Goal: Task Accomplishment & Management: Manage account settings

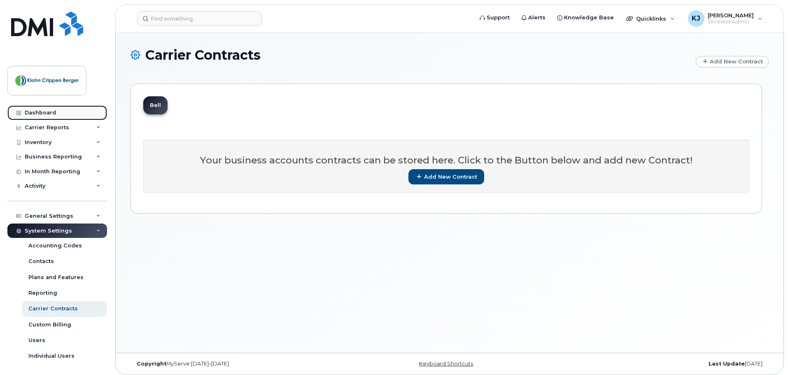
click at [46, 114] on div "Dashboard" at bounding box center [40, 113] width 31 height 7
click at [73, 160] on div "Business Reporting" at bounding box center [53, 157] width 57 height 7
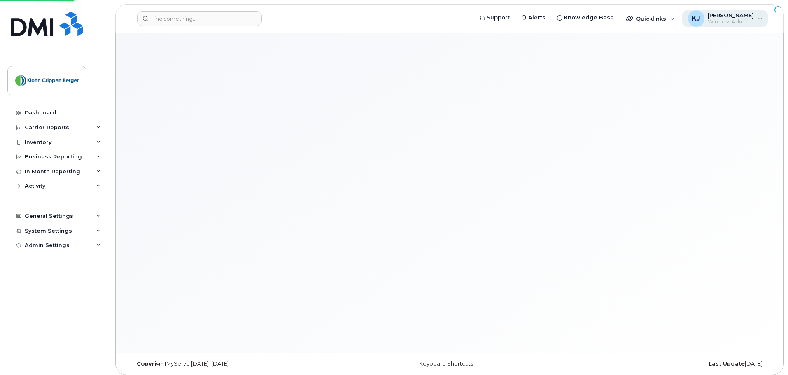
click at [746, 20] on span "Wireless Admin" at bounding box center [731, 22] width 46 height 7
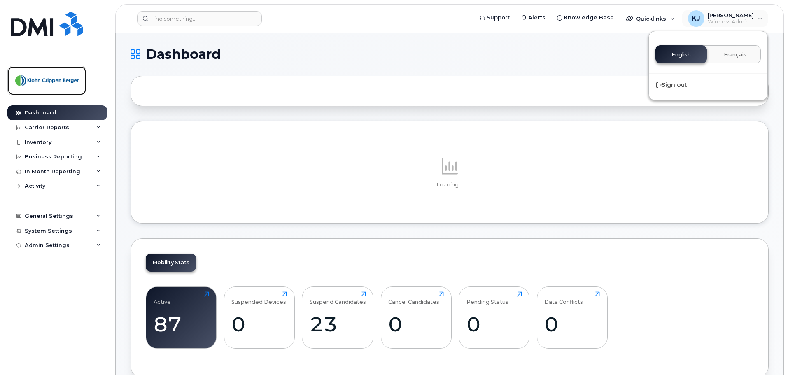
click at [51, 78] on img at bounding box center [46, 81] width 63 height 24
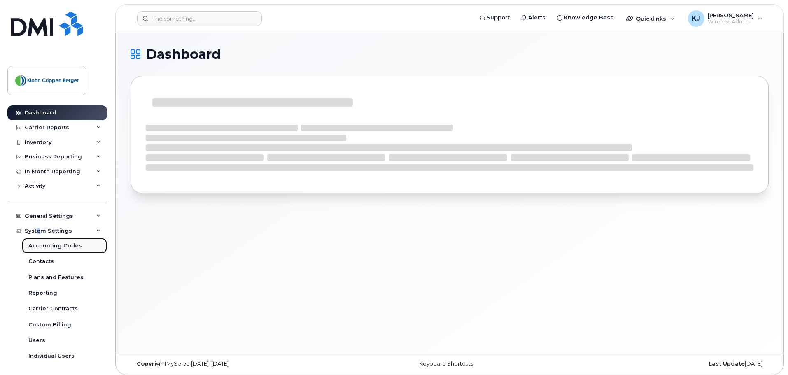
click at [49, 250] on link "Accounting Codes" at bounding box center [64, 246] width 85 height 16
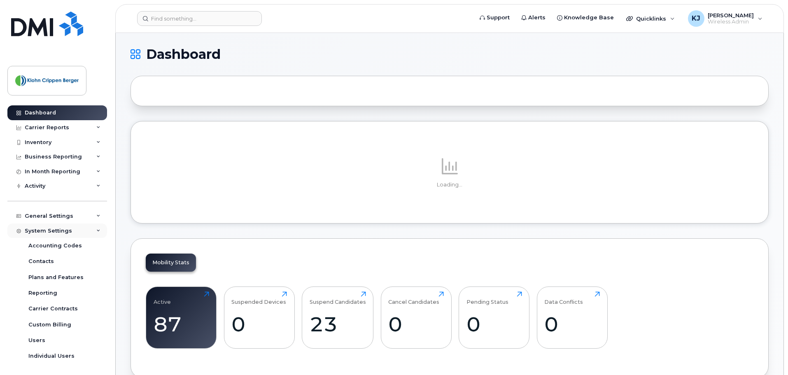
click at [57, 235] on div "System Settings" at bounding box center [57, 231] width 100 height 15
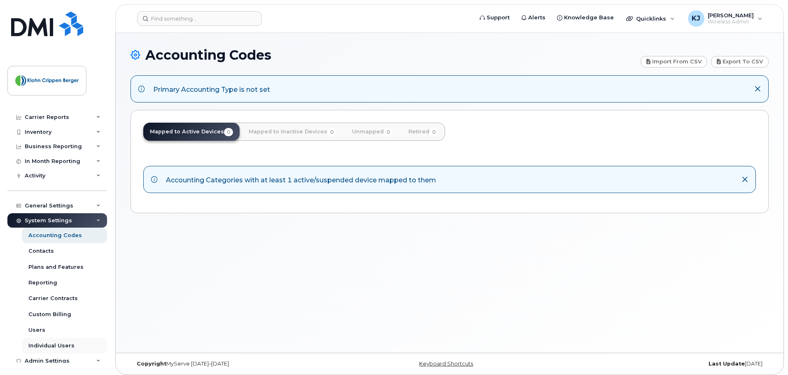
scroll to position [16, 0]
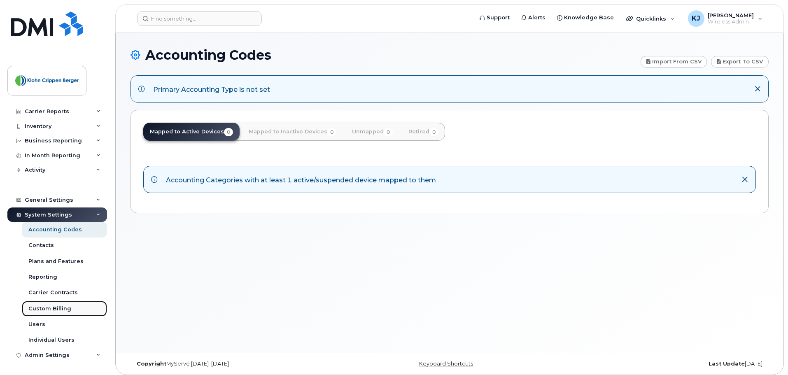
click at [70, 310] on link "Custom Billing" at bounding box center [64, 309] width 85 height 16
click at [49, 310] on div "Custom Billing" at bounding box center [49, 308] width 43 height 7
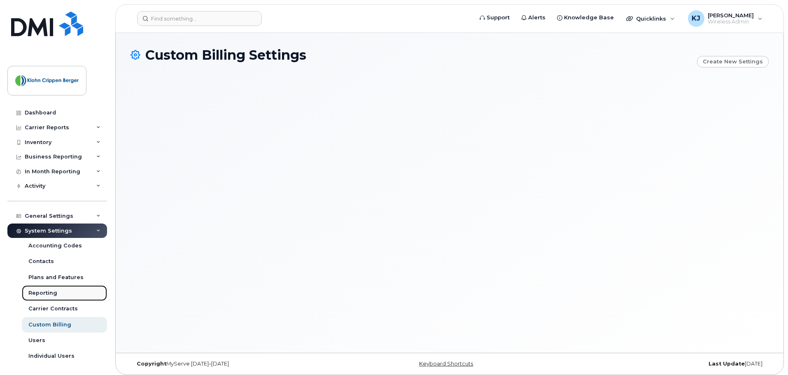
click at [47, 294] on div "Reporting" at bounding box center [42, 292] width 29 height 7
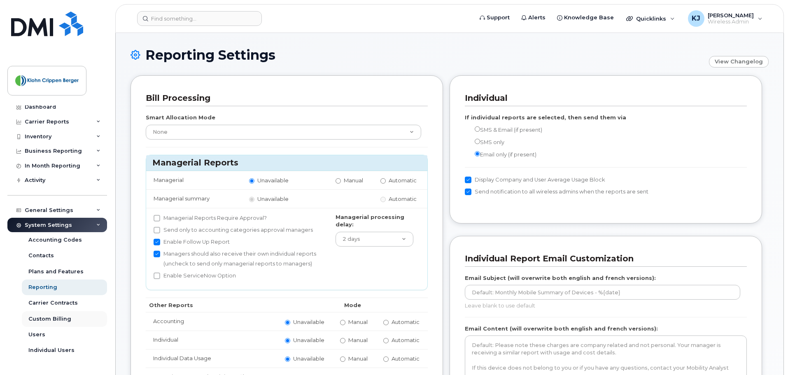
scroll to position [16, 0]
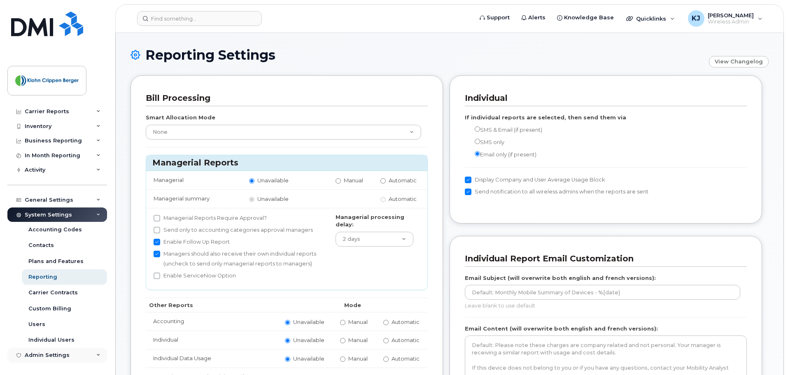
click at [53, 356] on div "Admin Settings" at bounding box center [47, 355] width 45 height 7
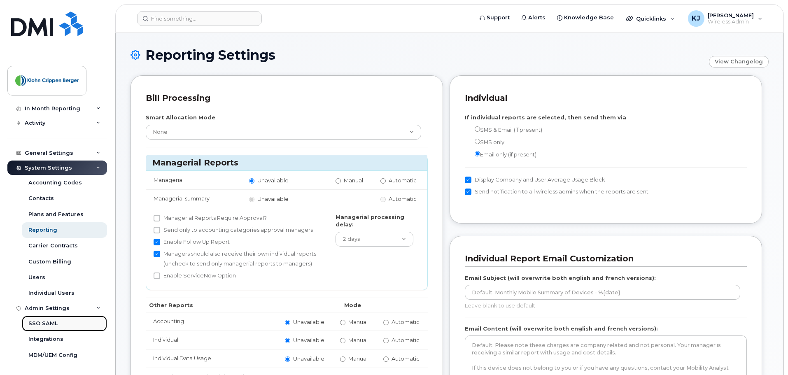
click at [55, 322] on div "SSO SAML" at bounding box center [42, 323] width 29 height 7
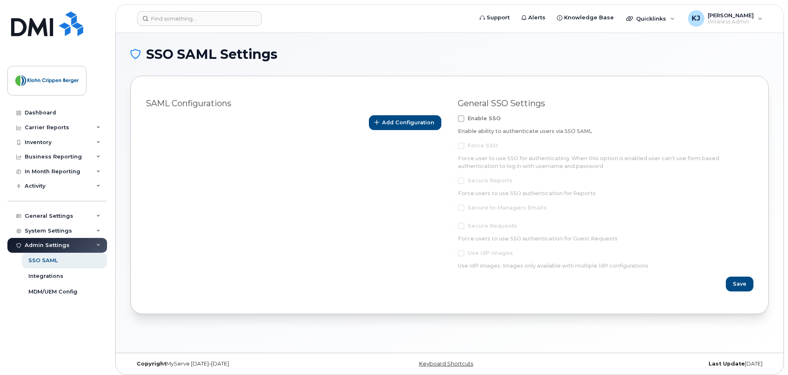
click at [463, 119] on span at bounding box center [461, 118] width 7 height 7
click at [452, 119] on input "Enable SSO" at bounding box center [450, 117] width 4 height 4
checkbox input "true"
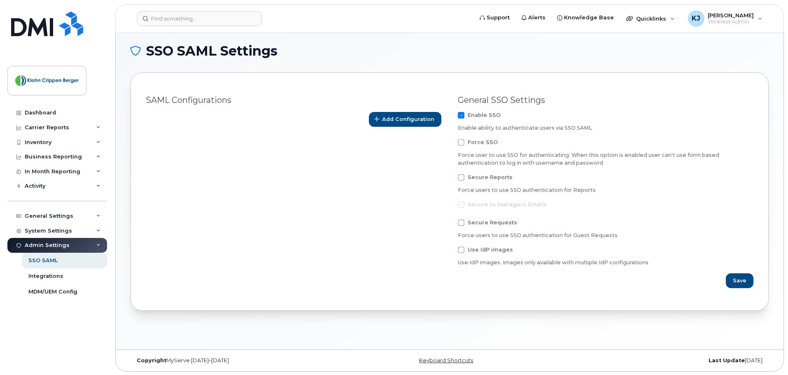
scroll to position [4, 0]
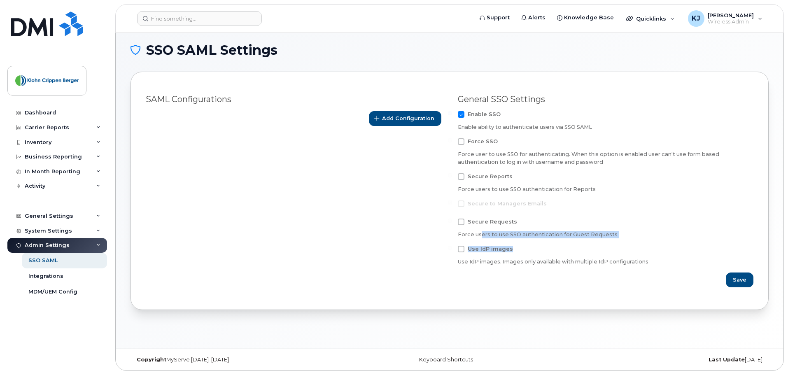
drag, startPoint x: 481, startPoint y: 234, endPoint x: 620, endPoint y: 240, distance: 138.8
click at [620, 240] on form "Enable SSO Enable ability to authenticate users via SSO SAML Force SSO Force us…" at bounding box center [606, 199] width 296 height 176
click at [56, 188] on div "Activity" at bounding box center [57, 186] width 100 height 15
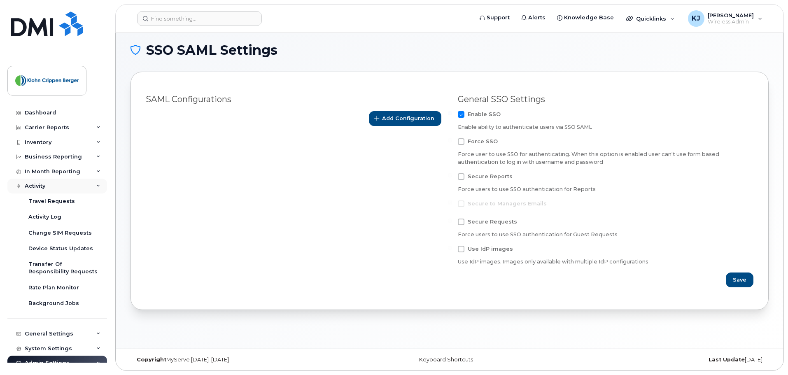
click at [56, 187] on div "Activity" at bounding box center [57, 186] width 100 height 15
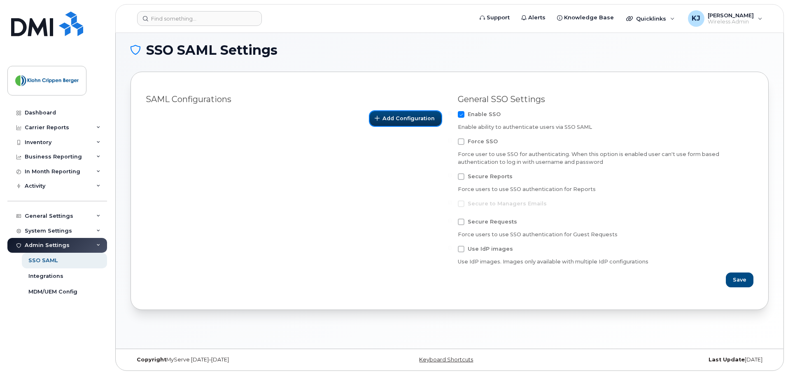
click at [411, 120] on span "Add Configuration" at bounding box center [408, 118] width 52 height 8
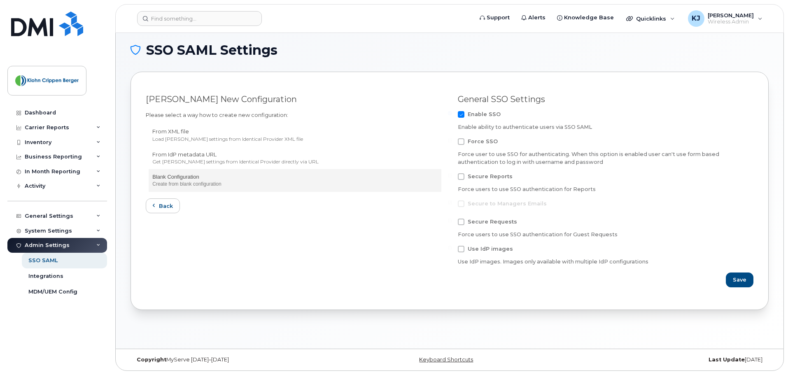
click at [189, 185] on div "Create from blank configuration" at bounding box center [294, 184] width 285 height 7
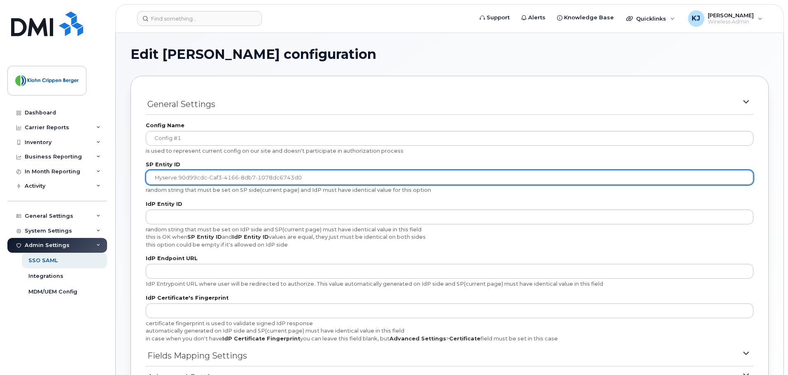
click at [232, 184] on input "myserve:90d99cdc-caf3-4166-8db7-1078dc6743d0" at bounding box center [450, 177] width 608 height 15
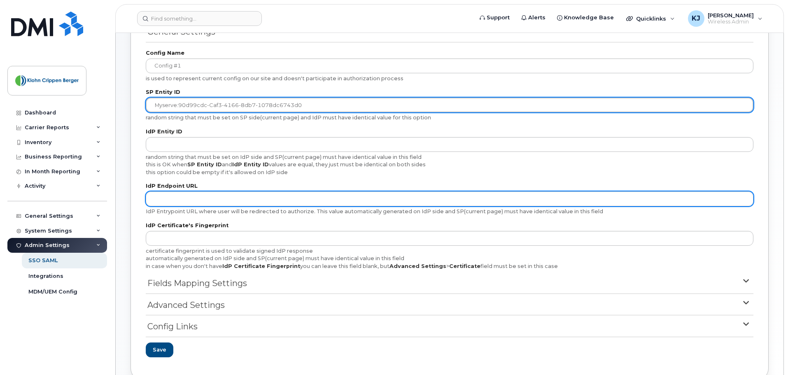
scroll to position [119, 0]
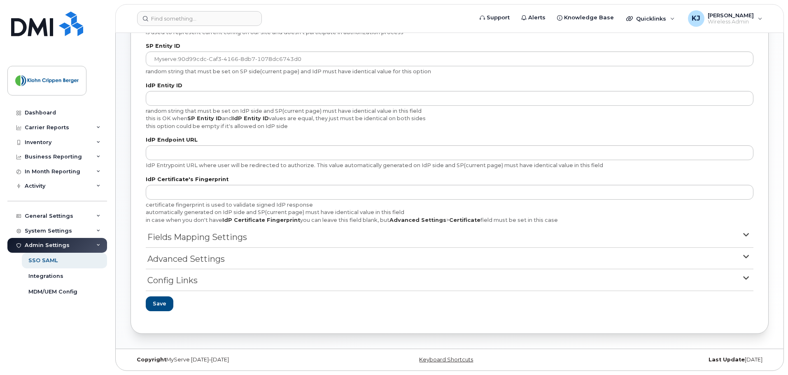
click at [227, 257] on summary "Advanced Settings" at bounding box center [450, 261] width 608 height 16
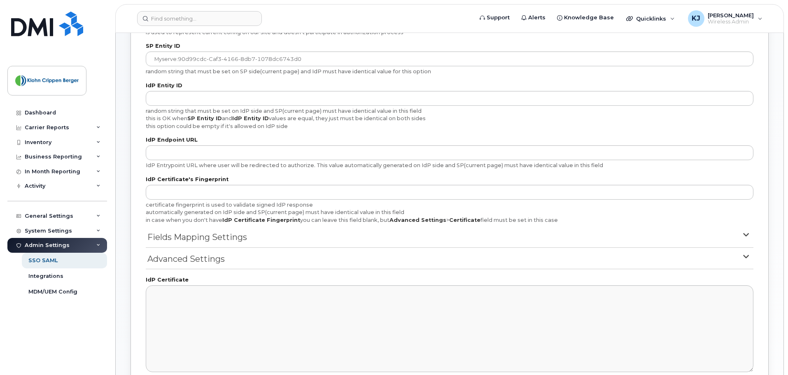
click at [231, 261] on summary "Advanced Settings" at bounding box center [450, 261] width 608 height 16
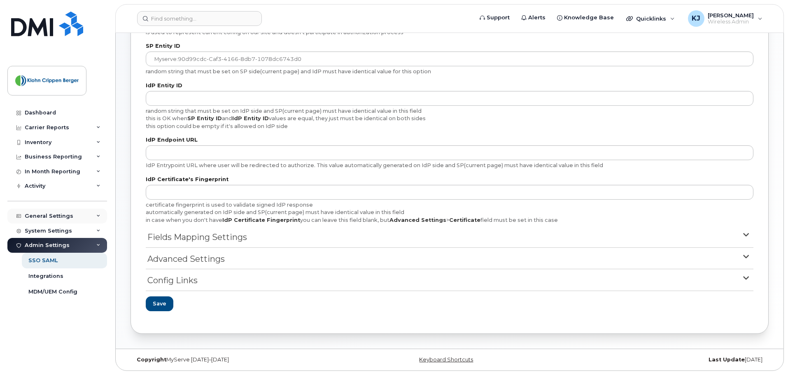
click at [68, 218] on div "General Settings" at bounding box center [49, 216] width 49 height 7
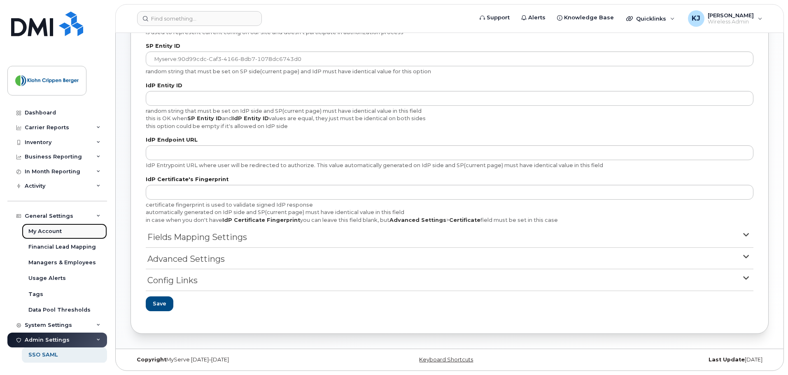
click at [64, 234] on link "My Account" at bounding box center [64, 232] width 85 height 16
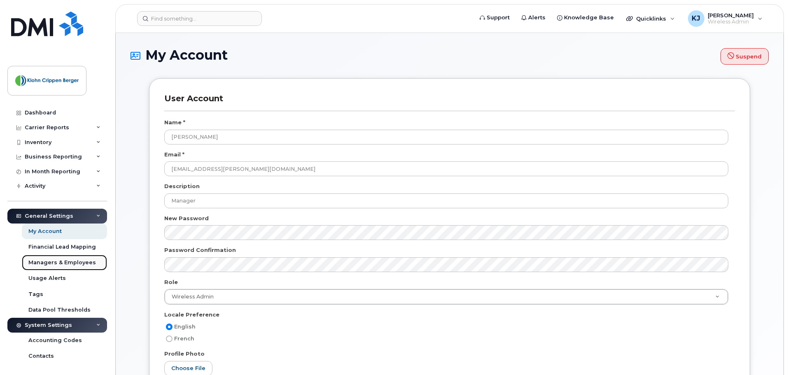
click at [66, 263] on div "Managers & Employees" at bounding box center [62, 262] width 68 height 7
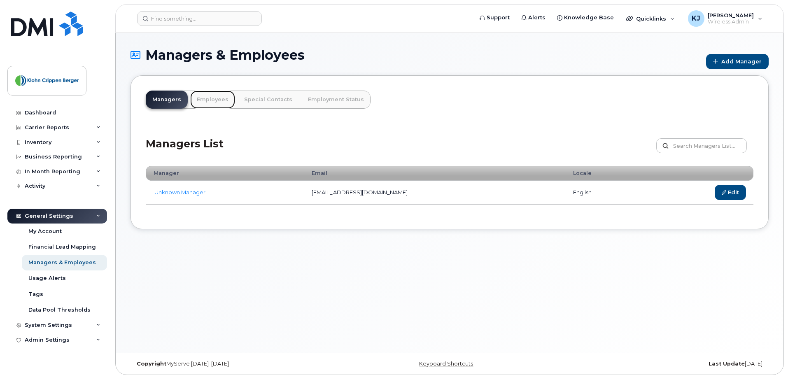
click at [223, 103] on link "Employees" at bounding box center [212, 100] width 45 height 18
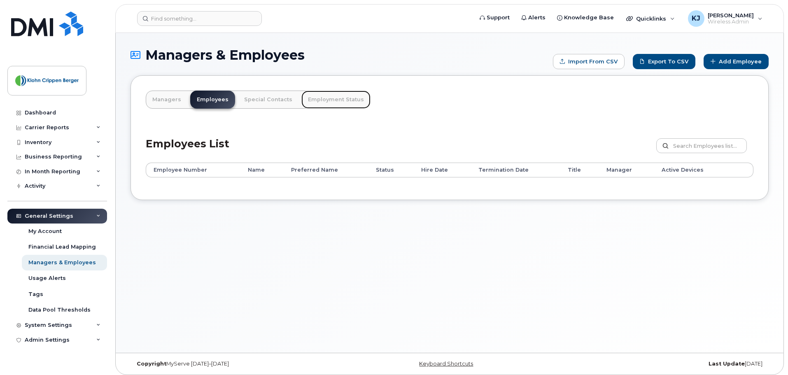
click at [321, 100] on link "Employment Status" at bounding box center [335, 100] width 69 height 18
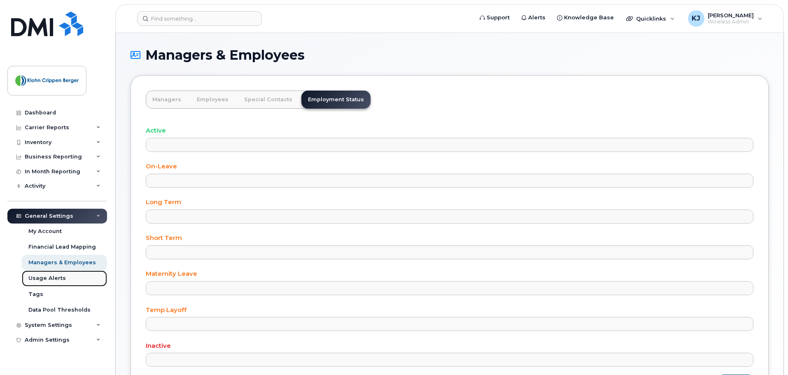
click at [61, 278] on div "Usage Alerts" at bounding box center [46, 278] width 37 height 7
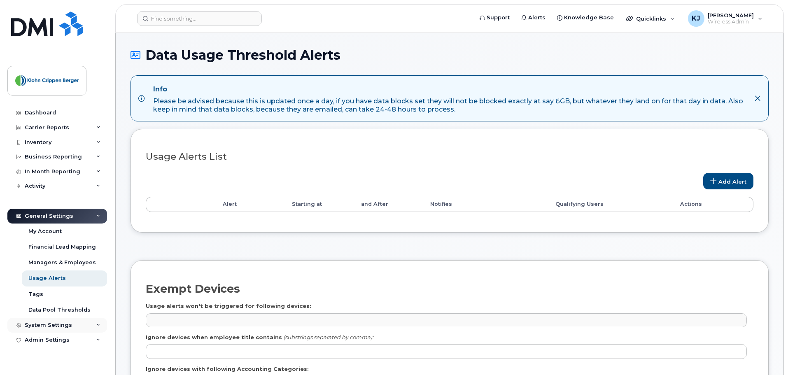
click at [54, 324] on div "System Settings" at bounding box center [48, 325] width 47 height 7
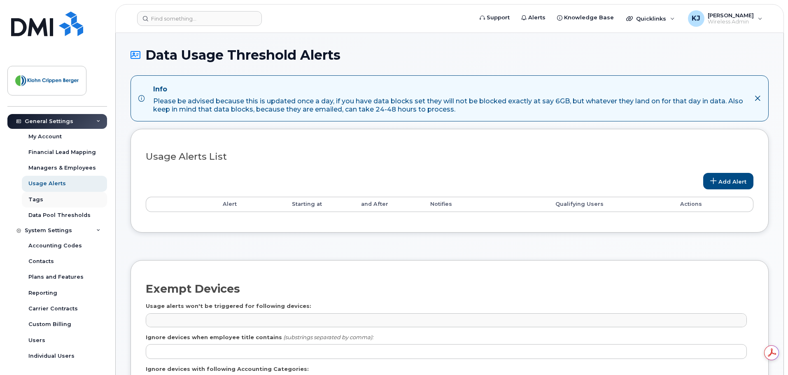
scroll to position [70, 0]
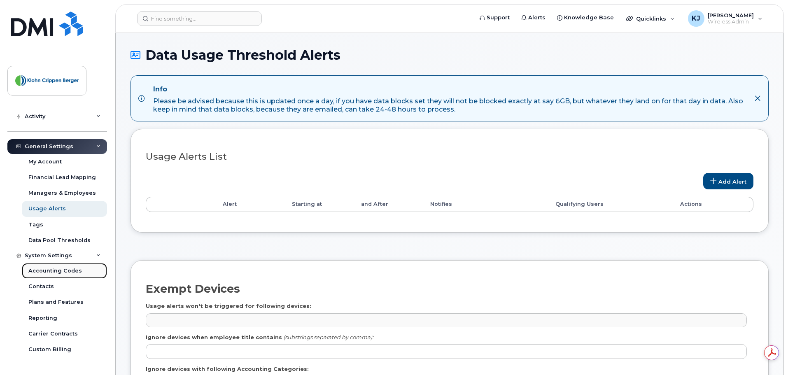
click at [59, 271] on div "Accounting Codes" at bounding box center [55, 270] width 54 height 7
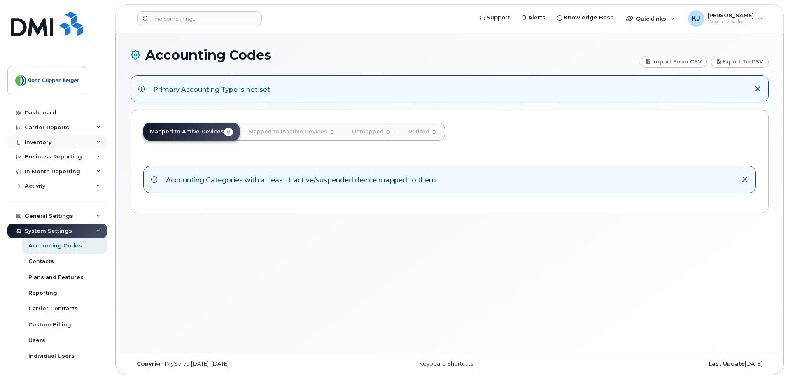
click at [63, 141] on div "Inventory" at bounding box center [57, 142] width 100 height 15
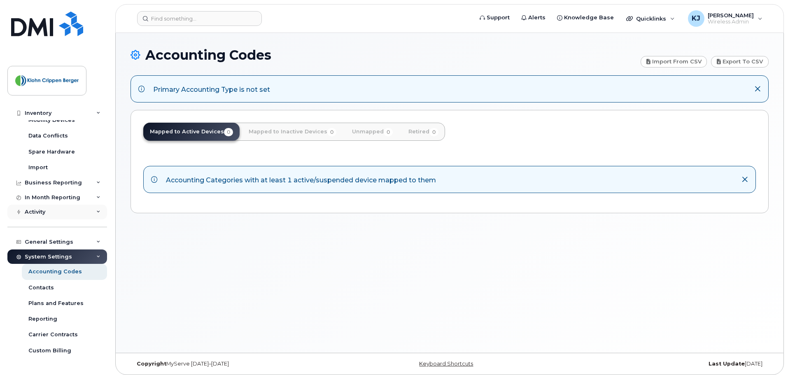
scroll to position [79, 0]
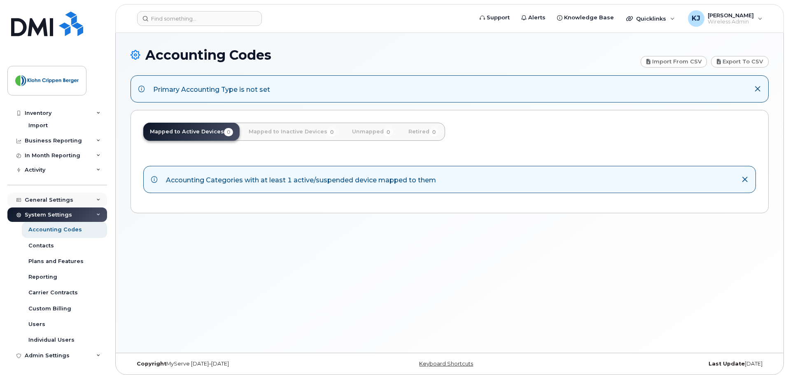
click at [69, 198] on div "General Settings" at bounding box center [49, 200] width 49 height 7
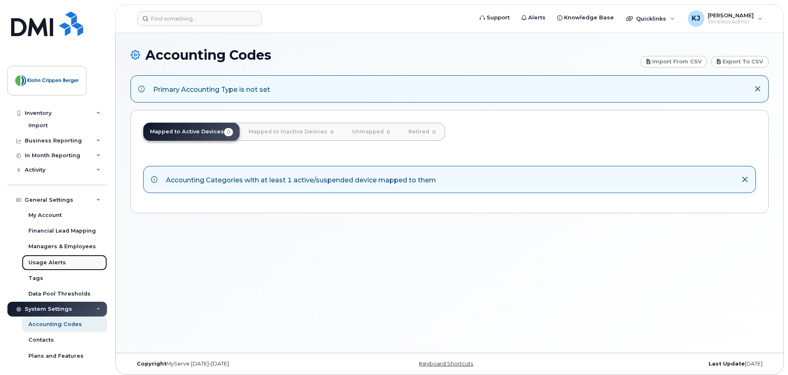
click at [56, 261] on div "Usage Alerts" at bounding box center [46, 262] width 37 height 7
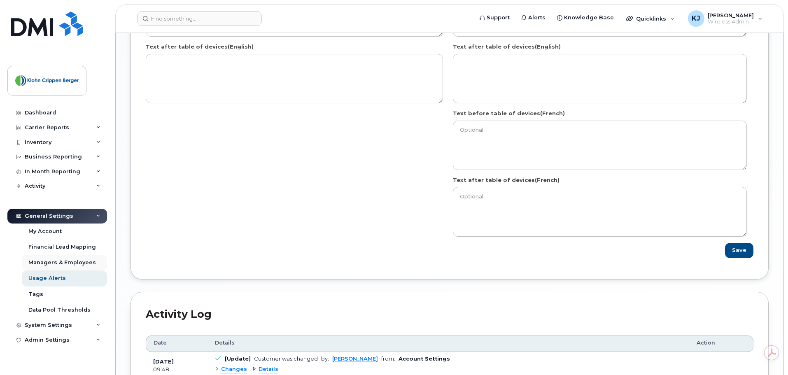
scroll to position [1029, 0]
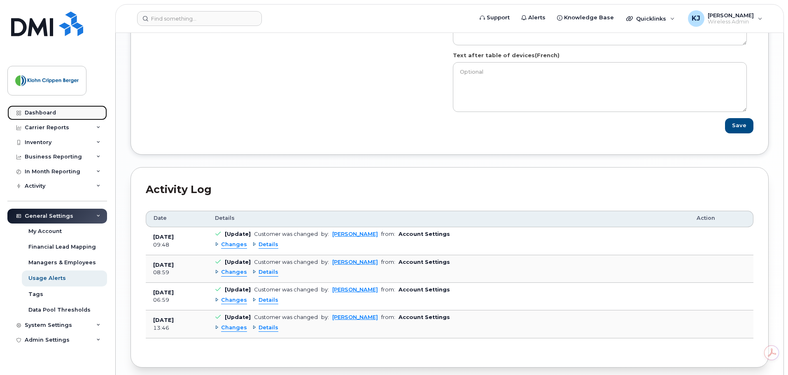
click at [61, 113] on link "Dashboard" at bounding box center [57, 112] width 100 height 15
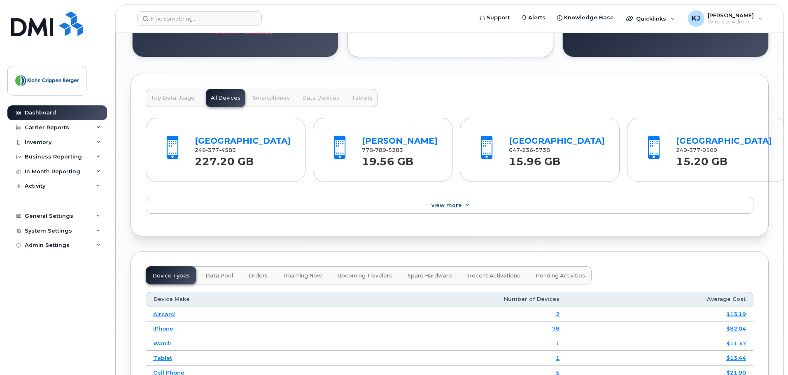
scroll to position [865, 0]
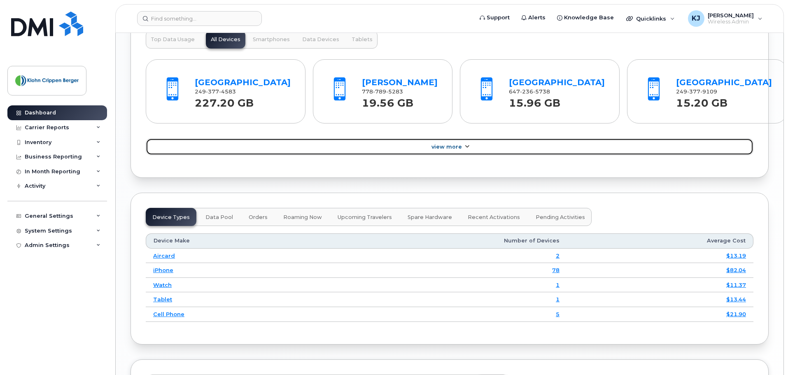
click at [442, 150] on span "View More" at bounding box center [446, 147] width 30 height 6
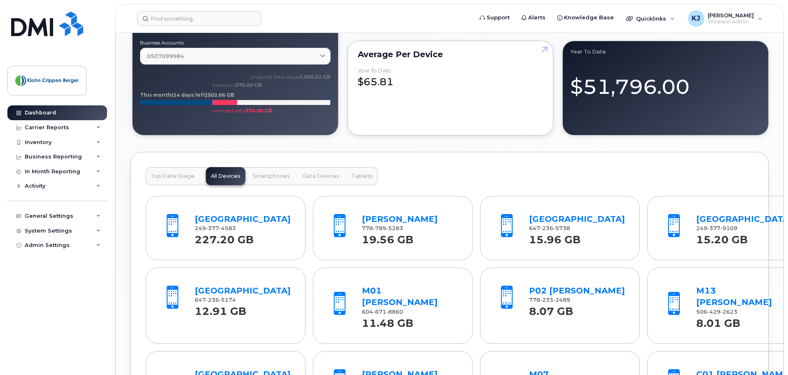
scroll to position [700, 0]
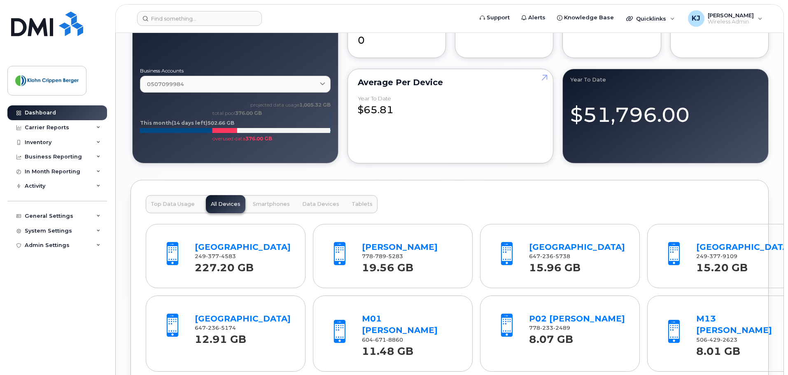
click at [302, 206] on span "Data Devices" at bounding box center [320, 204] width 37 height 7
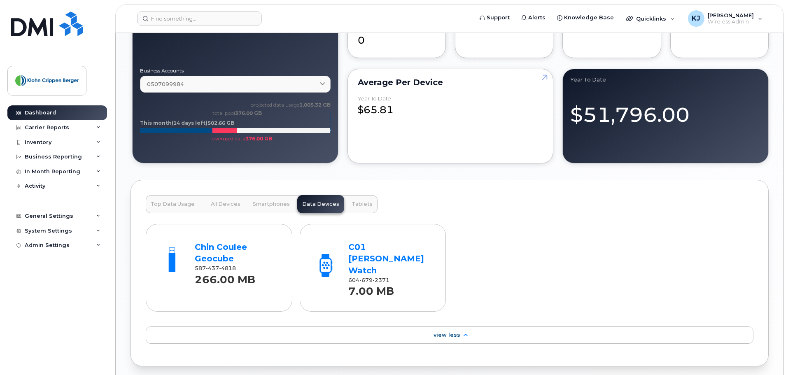
click at [356, 207] on span "Tablets" at bounding box center [362, 204] width 21 height 7
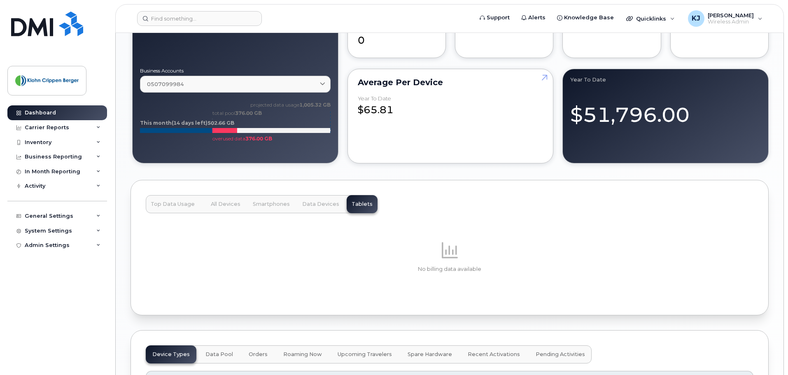
click at [276, 205] on span "Smartphones" at bounding box center [271, 204] width 37 height 7
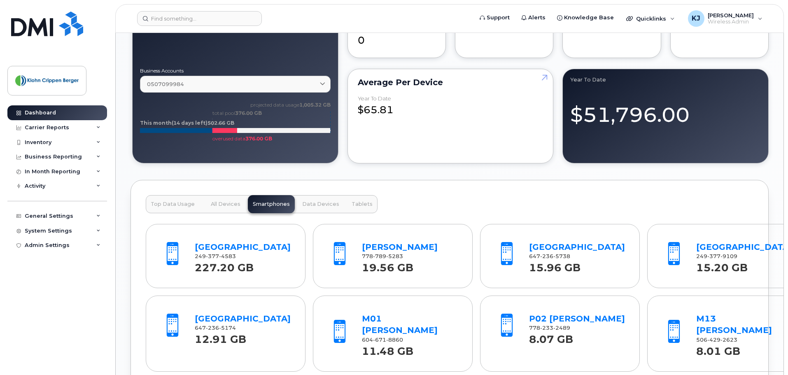
click at [297, 204] on button "Data Devices" at bounding box center [320, 204] width 47 height 18
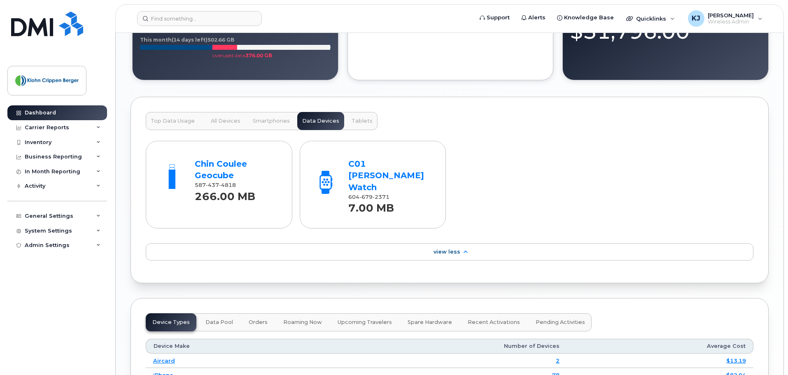
scroll to position [618, 0]
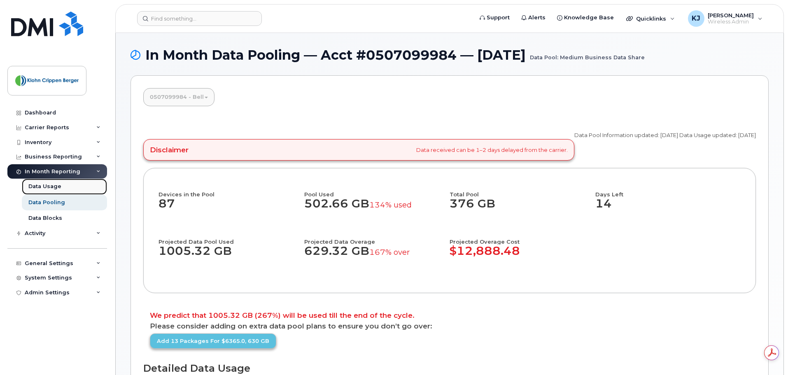
click at [61, 179] on link "Data Usage" at bounding box center [64, 187] width 85 height 16
click at [58, 186] on div "Data Usage" at bounding box center [44, 186] width 33 height 7
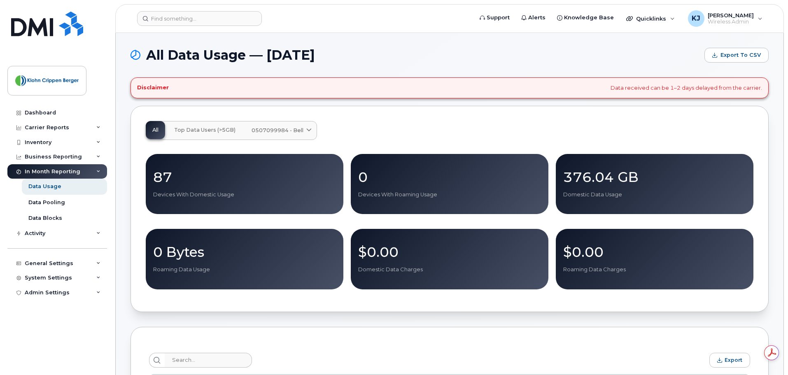
click at [228, 133] on button "Top Data Users (>5GB)" at bounding box center [205, 130] width 75 height 18
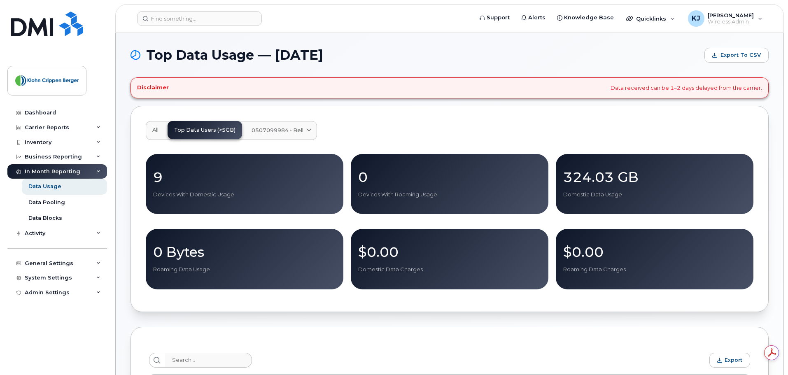
click at [282, 130] on span "0507099984 - Bell" at bounding box center [278, 130] width 52 height 8
click at [475, 122] on div "All Top Data Users (>5GB) 0507099984 - Bell Medium Business Data Share Corp Bus…" at bounding box center [450, 130] width 608 height 19
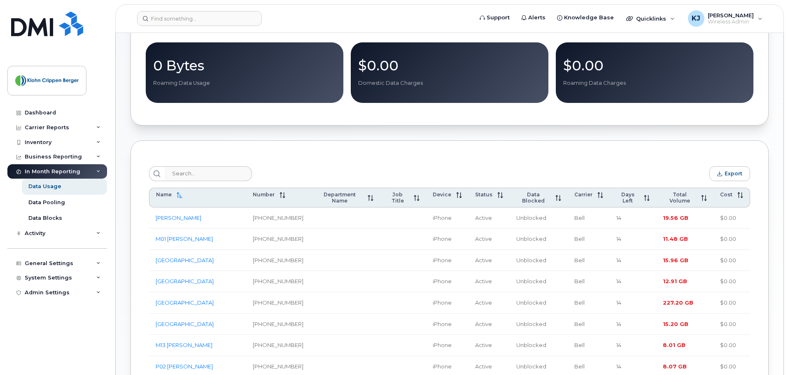
scroll to position [206, 0]
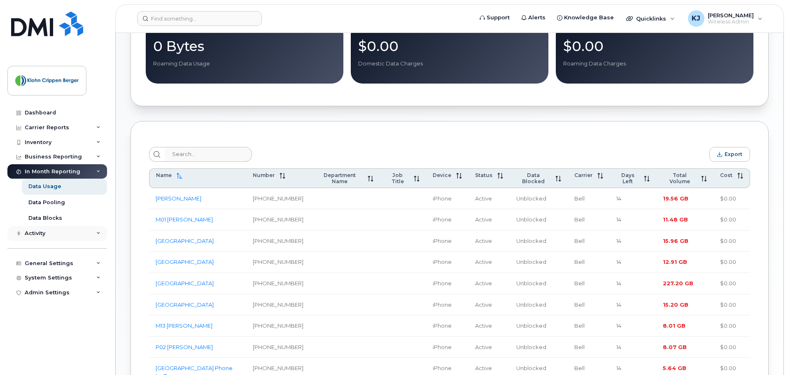
click at [42, 234] on div "Activity" at bounding box center [35, 233] width 21 height 7
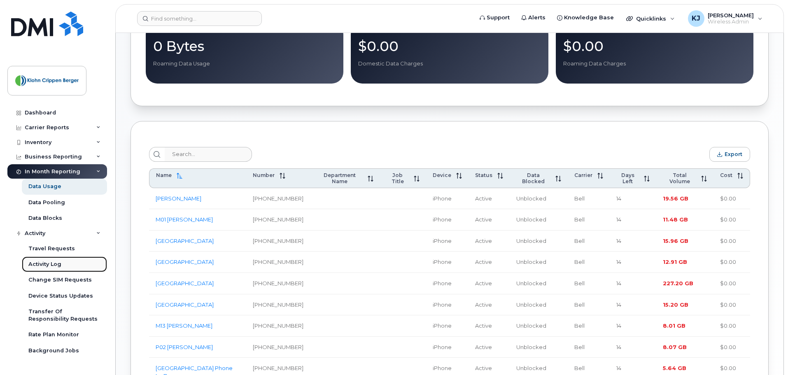
click at [58, 266] on div "Activity Log" at bounding box center [44, 264] width 33 height 7
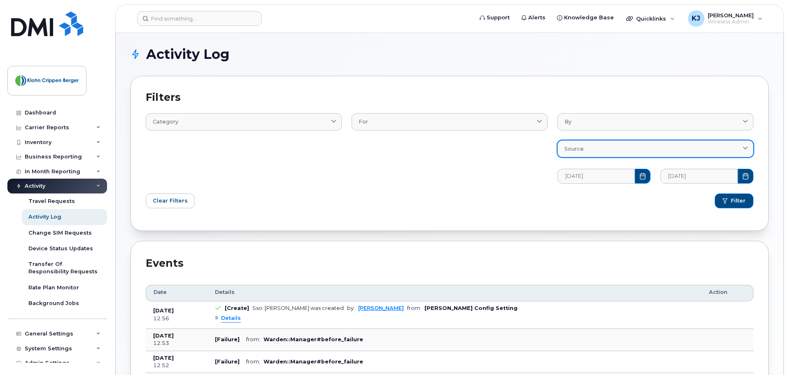
click at [630, 146] on div "Source" at bounding box center [655, 149] width 182 height 8
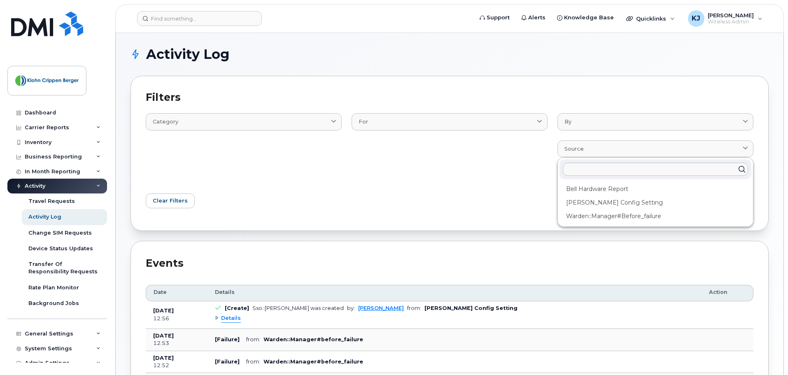
click at [365, 200] on div "Clear Filters" at bounding box center [295, 201] width 309 height 25
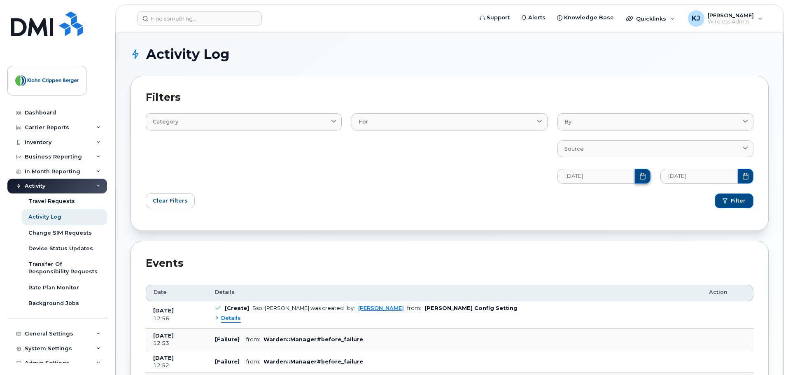
click at [646, 175] on button "Choose Date" at bounding box center [643, 176] width 16 height 15
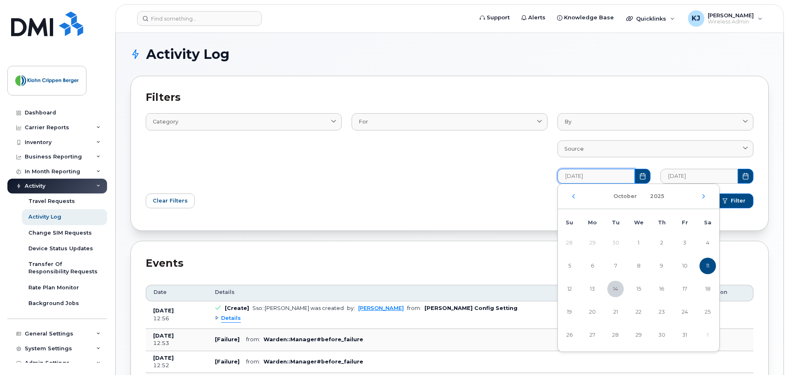
click at [577, 200] on div "October 2025" at bounding box center [638, 196] width 161 height 25
click at [577, 195] on div "October 2025" at bounding box center [638, 196] width 161 height 25
click at [574, 196] on icon "Previous Month" at bounding box center [573, 196] width 5 height 7
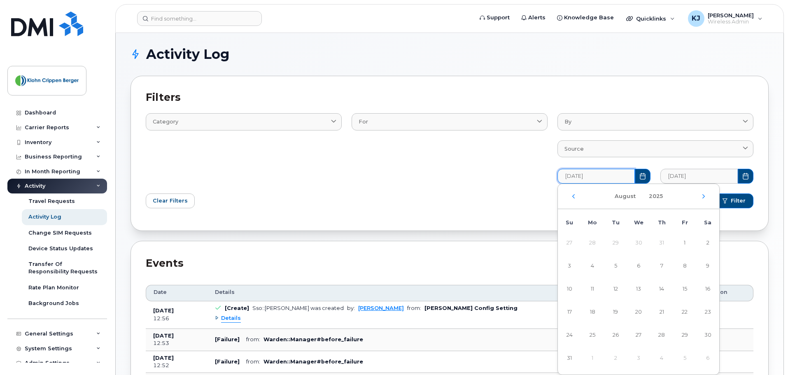
click at [574, 196] on icon "Previous Month" at bounding box center [573, 196] width 5 height 7
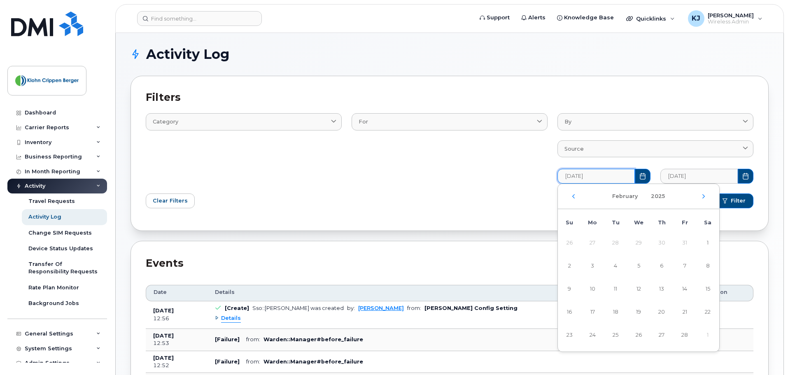
click at [574, 196] on icon "Previous Month" at bounding box center [573, 196] width 5 height 7
click at [637, 242] on span "1" at bounding box center [638, 243] width 16 height 16
type input "01/01/2025"
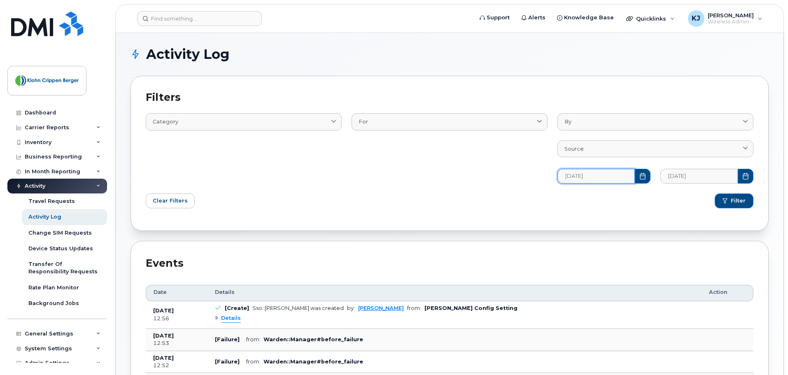
click at [655, 207] on div "Filter" at bounding box center [604, 201] width 309 height 25
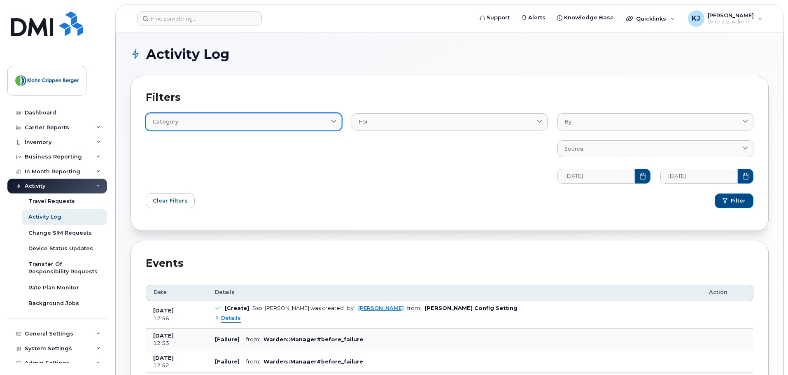
click at [239, 114] on link "Category" at bounding box center [244, 121] width 196 height 17
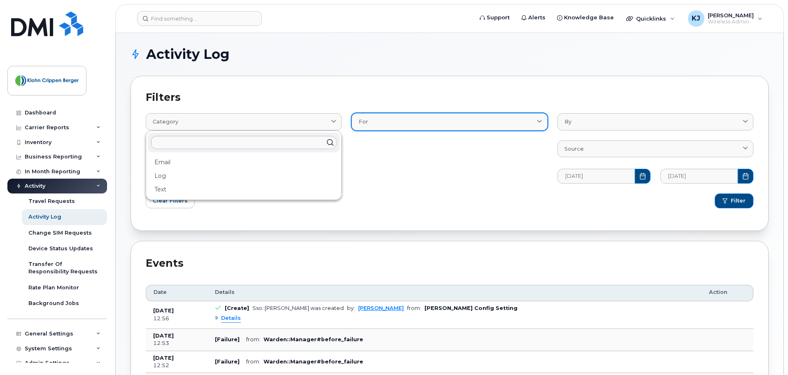
click at [438, 125] on div "For" at bounding box center [450, 122] width 182 height 8
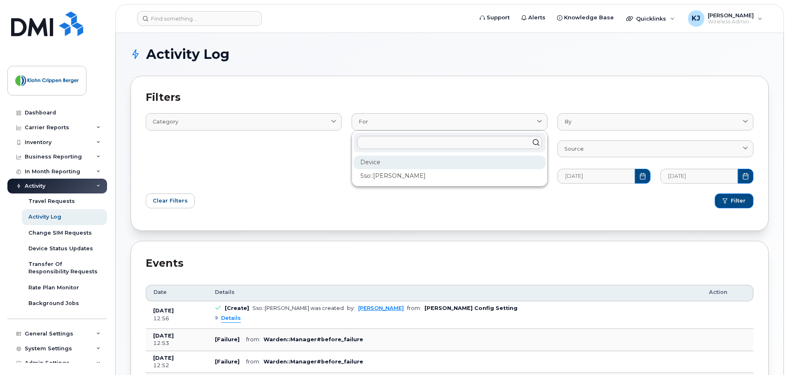
click at [408, 160] on div "Device" at bounding box center [450, 163] width 192 height 14
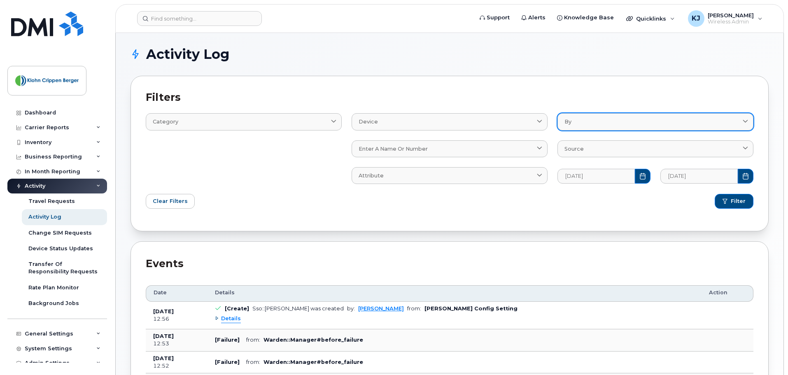
click at [613, 114] on link "By" at bounding box center [655, 121] width 196 height 17
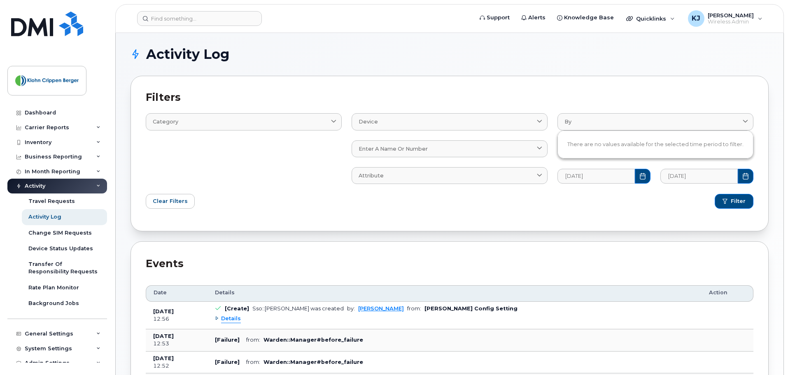
click at [350, 161] on div "Device Device Sso::Saml Enter a name or number No available options Attribute A…" at bounding box center [450, 143] width 206 height 91
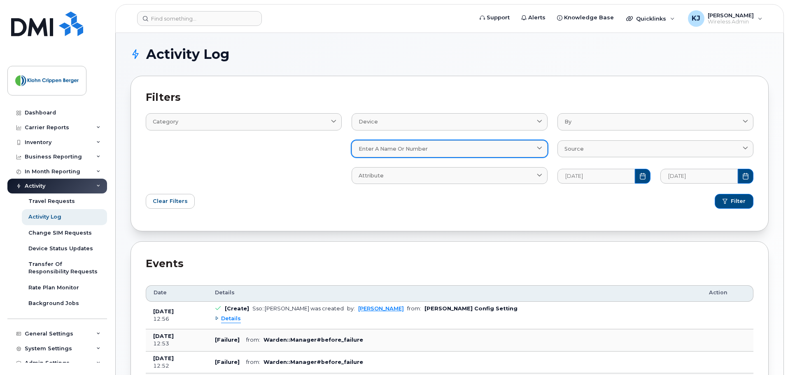
click at [436, 151] on div "Enter a name or number" at bounding box center [450, 149] width 182 height 8
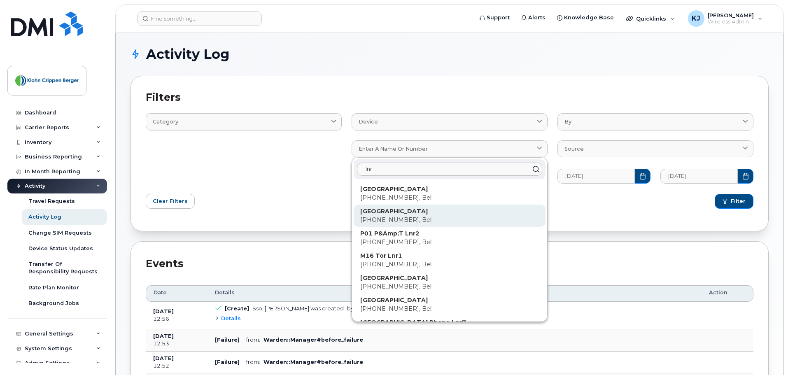
type input "lnr"
click at [421, 214] on p "M04 Sud Field Lnr1" at bounding box center [449, 211] width 179 height 9
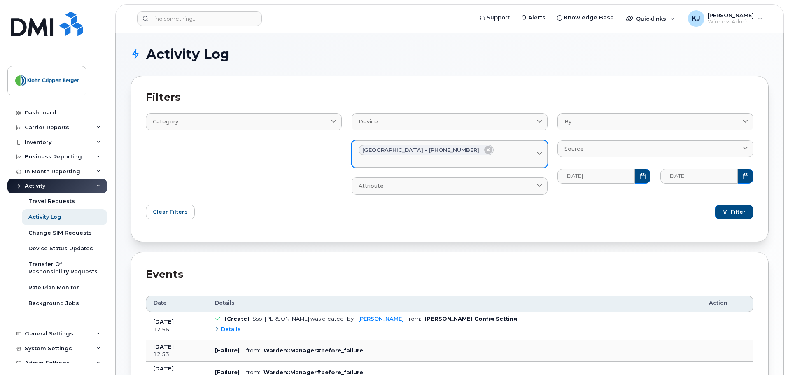
click at [499, 153] on div "M04 Sud Field Lnr1 - 647-236-5738" at bounding box center [450, 150] width 182 height 11
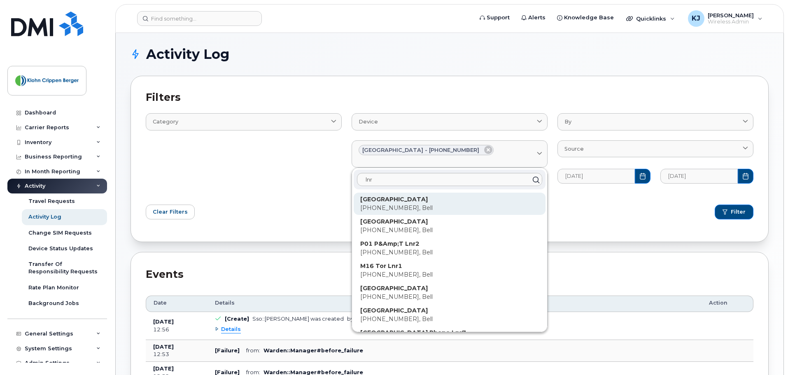
click at [431, 202] on p "M04 Sud Field Lnr3" at bounding box center [449, 199] width 179 height 9
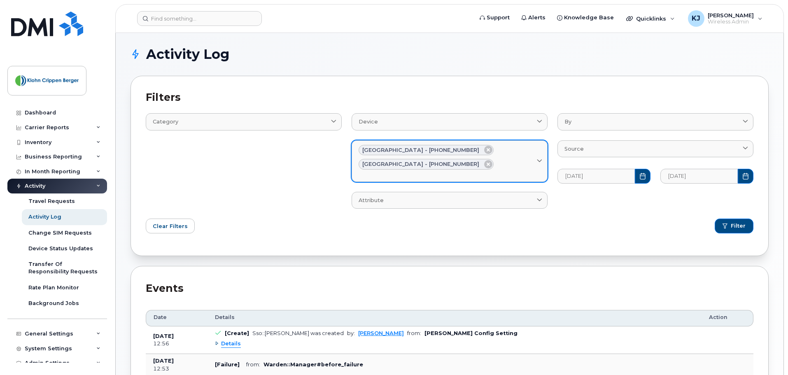
click at [494, 164] on div "M04 Sud Field Lnr1 - 647-236-5738 M04 Sud Field Lnr3 - 647-236-5524" at bounding box center [450, 157] width 182 height 25
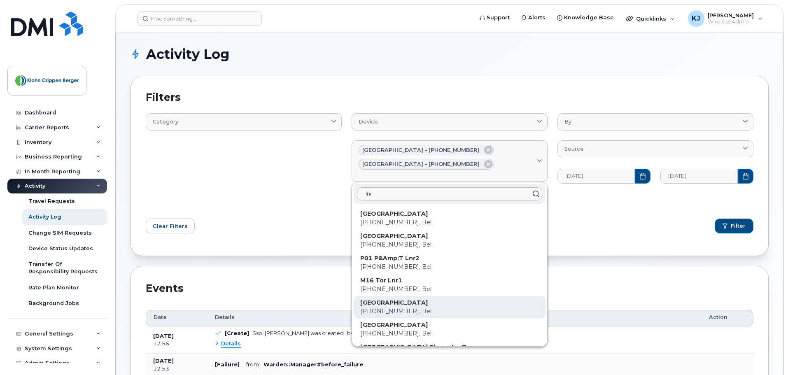
click at [436, 309] on p "249-377-4583, Bell" at bounding box center [449, 311] width 179 height 9
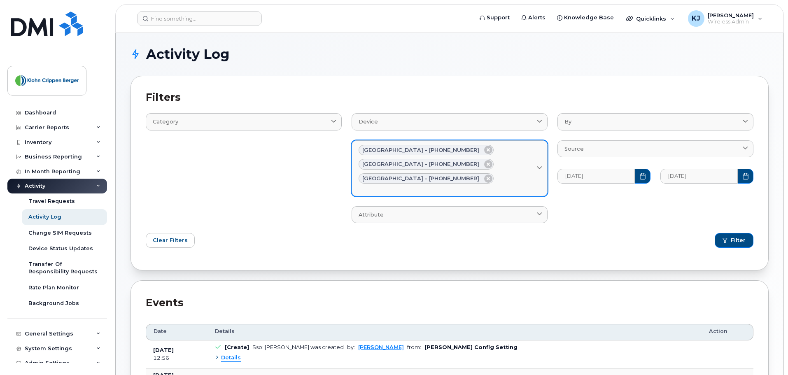
click at [515, 190] on div "Enter a name or number" at bounding box center [450, 188] width 182 height 8
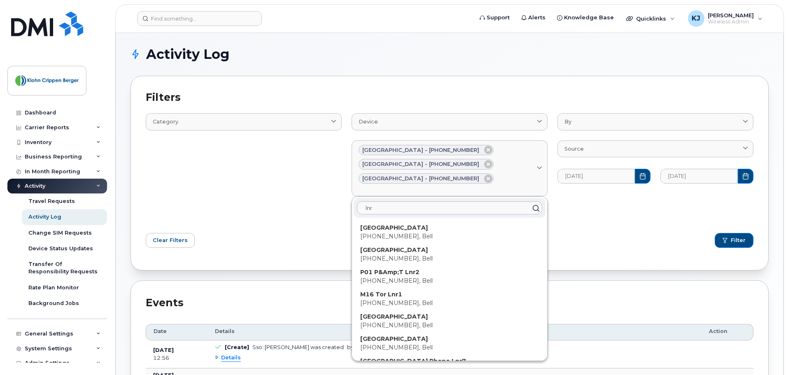
drag, startPoint x: 429, startPoint y: 336, endPoint x: 432, endPoint y: 330, distance: 6.9
click at [429, 336] on p "M04 Sud Field Lnr8" at bounding box center [449, 339] width 179 height 9
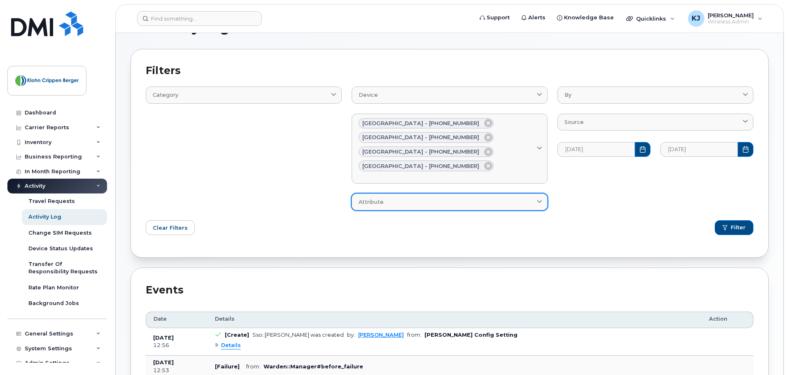
scroll to position [41, 0]
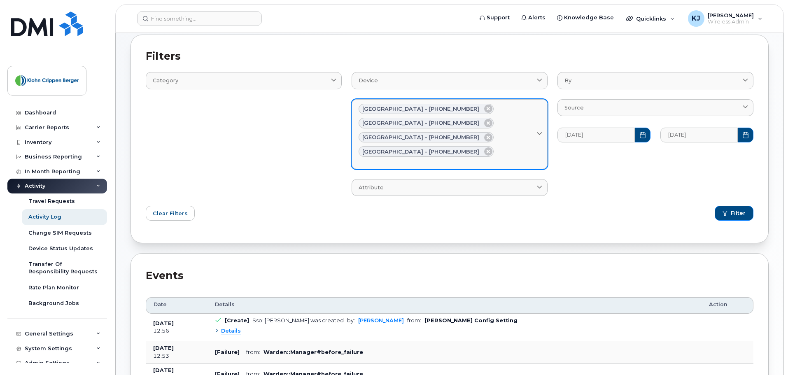
click at [501, 163] on div "Enter a name or number" at bounding box center [450, 161] width 182 height 8
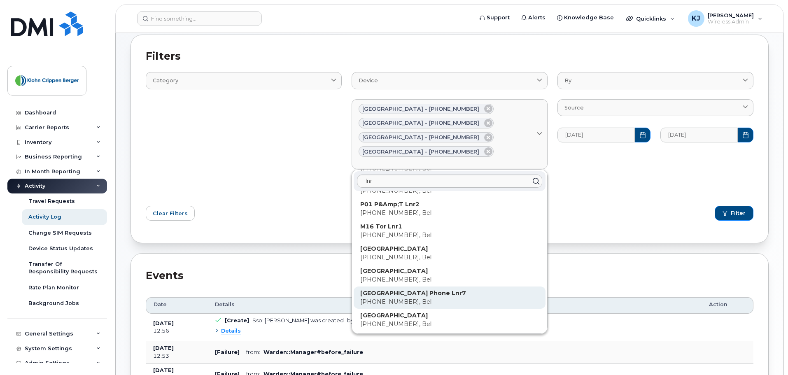
click at [430, 292] on p "[GEOGRAPHIC_DATA] Phone Lnr7" at bounding box center [449, 293] width 179 height 9
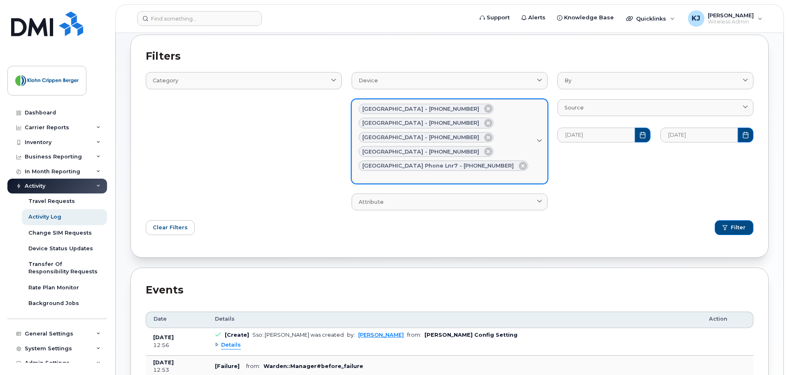
click at [517, 166] on div "M04 Sud Field Lnr1 - 647-236-5738 M04 Sud Field Lnr3 - 647-236-5524 M04 Sud Fie…" at bounding box center [450, 138] width 182 height 68
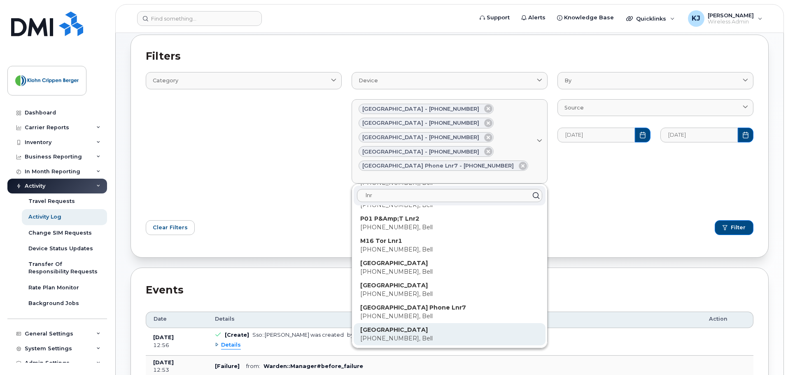
click at [420, 332] on p "M04 Sud Field Lnr4" at bounding box center [449, 330] width 179 height 9
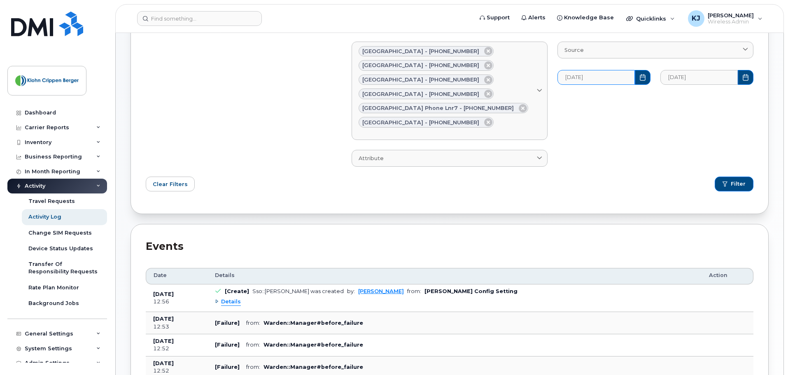
scroll to position [0, 0]
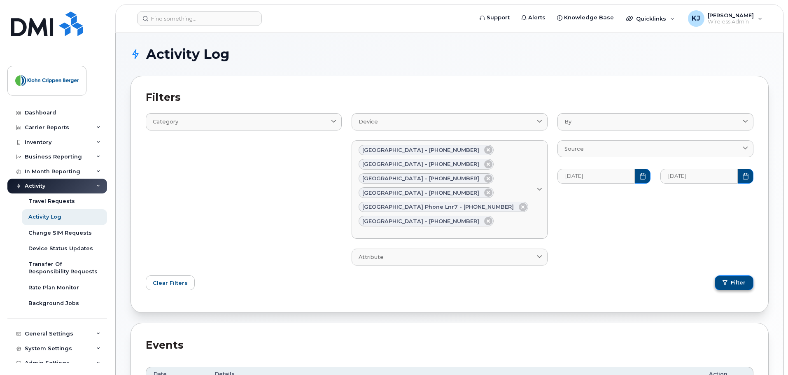
click at [732, 287] on button "Filter" at bounding box center [734, 282] width 39 height 15
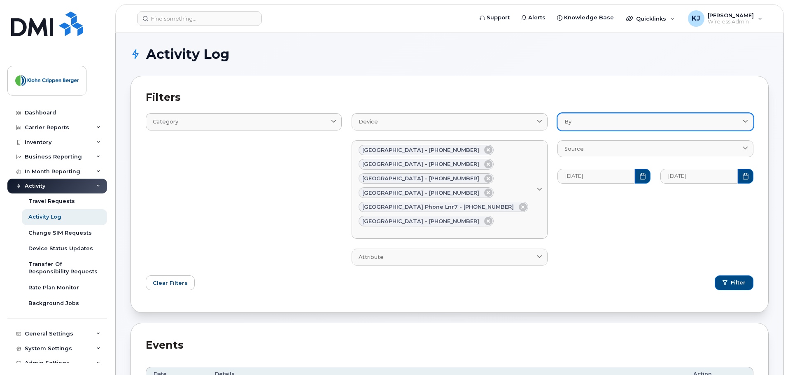
click at [647, 120] on div "By" at bounding box center [655, 122] width 182 height 8
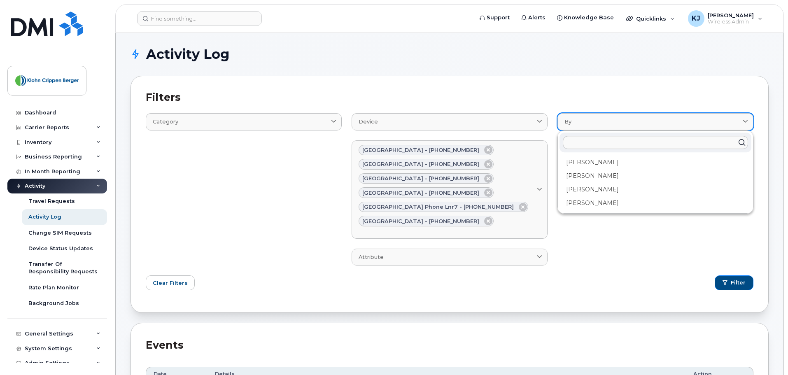
click at [647, 120] on div "By" at bounding box center [655, 122] width 182 height 8
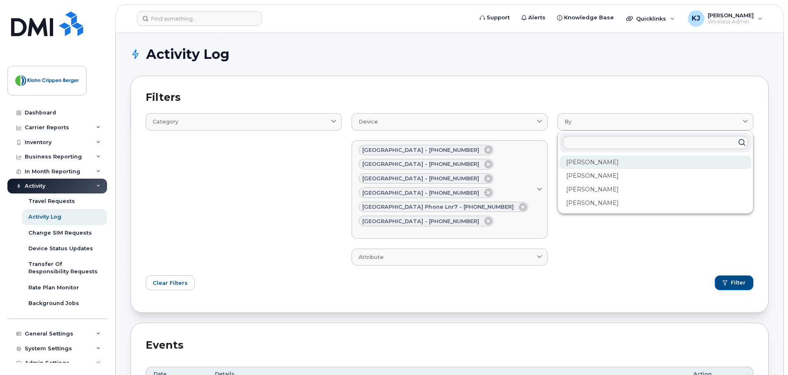
click at [650, 159] on div "Chris Galazka" at bounding box center [655, 163] width 192 height 14
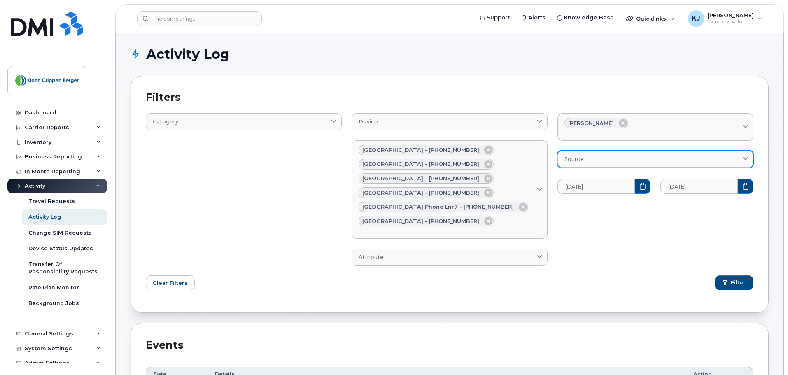
drag, startPoint x: 612, startPoint y: 121, endPoint x: 608, endPoint y: 150, distance: 29.0
click at [619, 121] on icon at bounding box center [623, 123] width 8 height 8
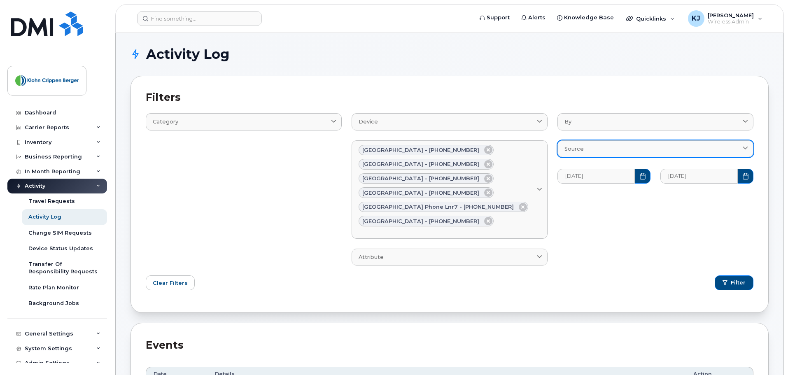
click at [607, 156] on link "Source" at bounding box center [655, 148] width 196 height 17
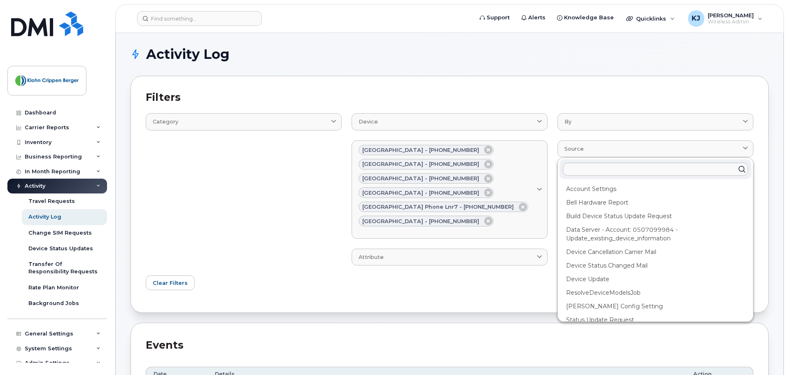
click at [282, 235] on div "Category Email Log Text" at bounding box center [244, 184] width 206 height 172
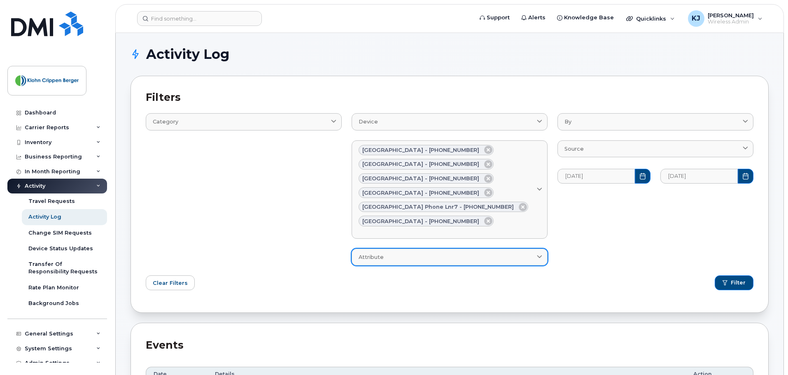
click at [420, 264] on link "Attribute" at bounding box center [450, 257] width 196 height 17
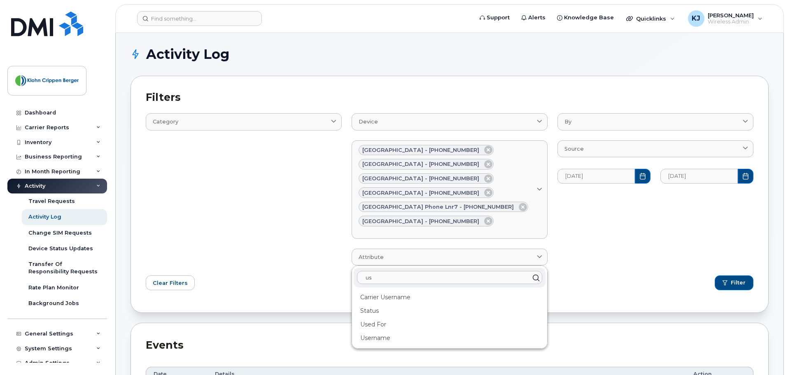
type input "u"
drag, startPoint x: 240, startPoint y: 149, endPoint x: 268, endPoint y: 136, distance: 30.4
click at [241, 148] on div "Category Email Log Text" at bounding box center [244, 184] width 206 height 172
click at [268, 136] on div "Category Email Log Text" at bounding box center [244, 184] width 206 height 172
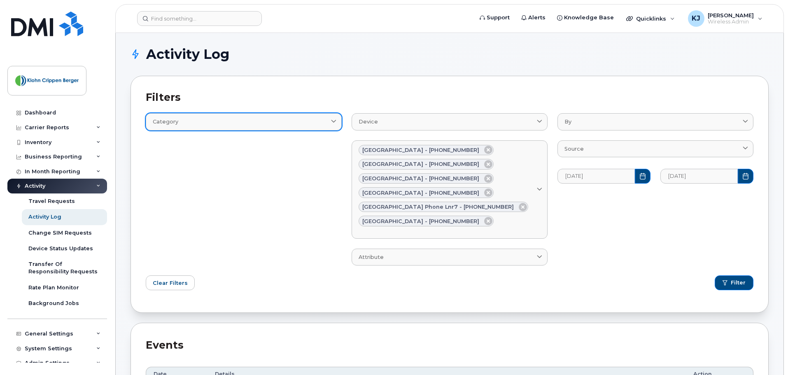
click at [277, 129] on link "Category" at bounding box center [244, 121] width 196 height 17
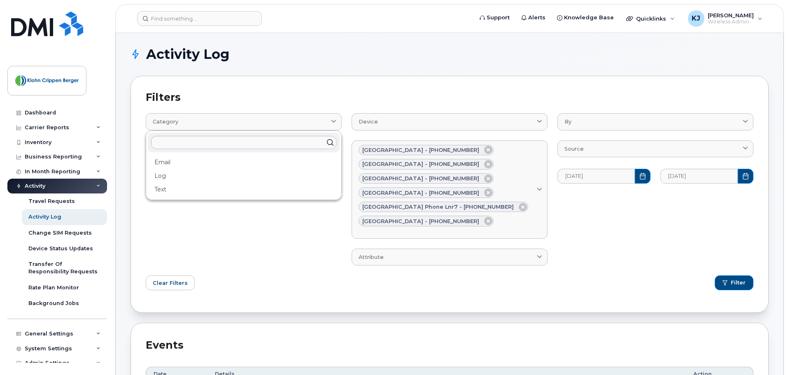
click at [161, 252] on div "Category Email Log Text" at bounding box center [244, 184] width 206 height 172
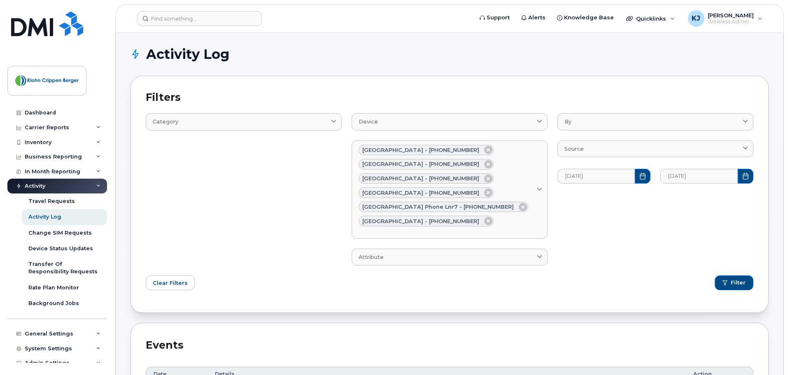
click at [51, 184] on div "Activity" at bounding box center [57, 186] width 100 height 15
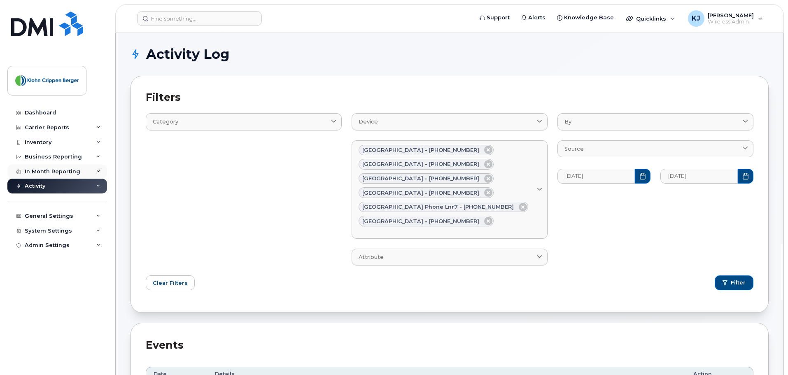
click at [67, 175] on div "In Month Reporting" at bounding box center [53, 171] width 56 height 7
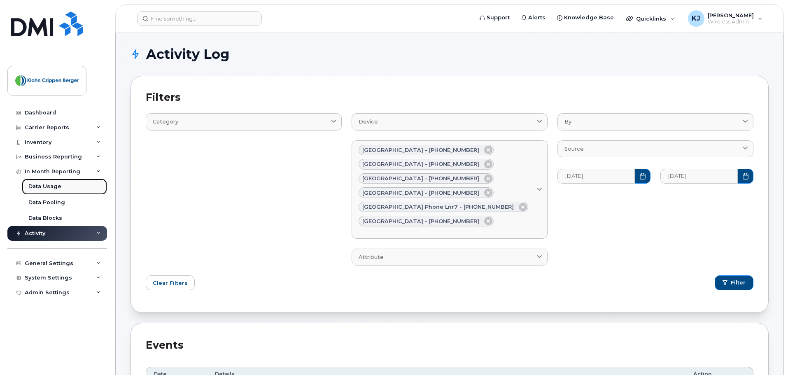
click at [56, 186] on div "Data Usage" at bounding box center [44, 186] width 33 height 7
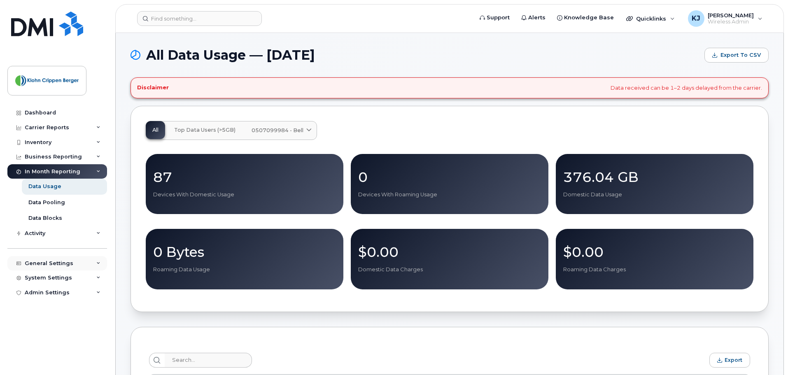
click at [89, 264] on div "General Settings" at bounding box center [57, 263] width 100 height 15
click at [62, 154] on div "Business Reporting" at bounding box center [53, 157] width 57 height 7
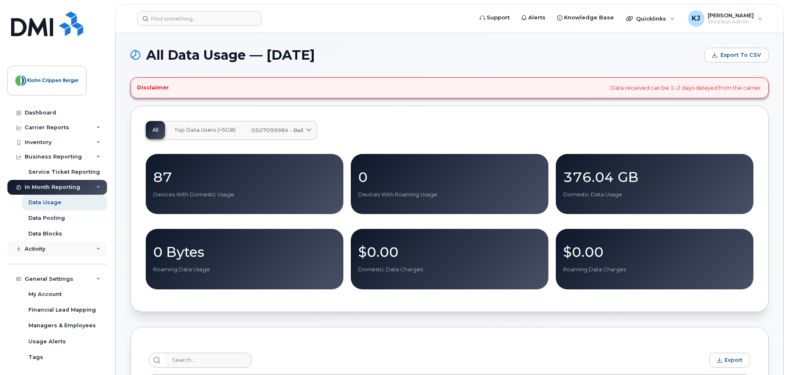
click at [58, 252] on div "Activity" at bounding box center [57, 249] width 100 height 15
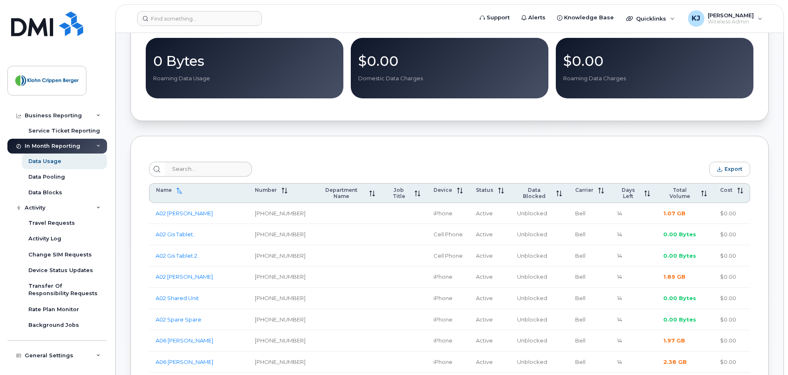
scroll to position [206, 0]
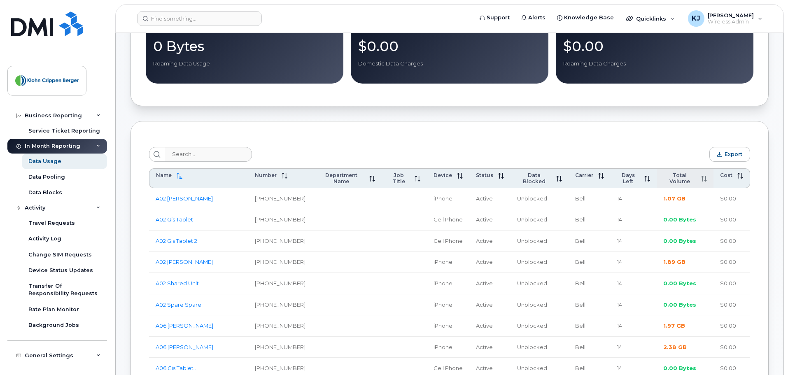
click at [676, 177] on span "Total Volume" at bounding box center [679, 178] width 33 height 12
click at [678, 177] on span "Total Volume" at bounding box center [679, 178] width 33 height 12
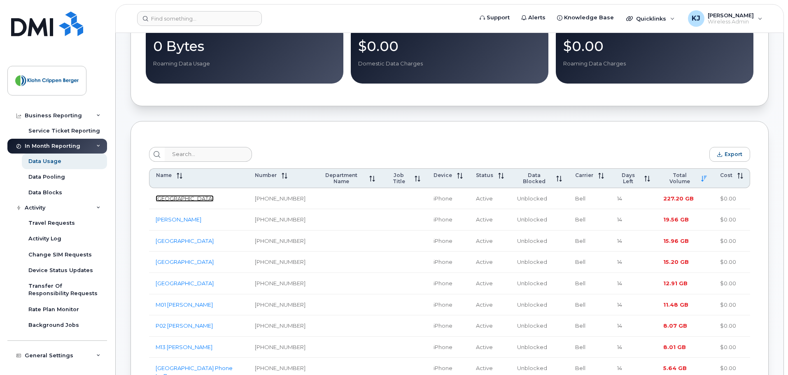
click at [205, 196] on link "M04 Sud Field Lnr5" at bounding box center [185, 198] width 58 height 7
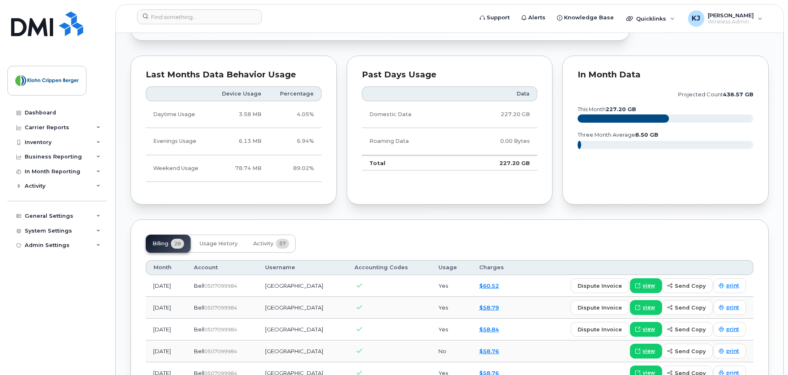
scroll to position [576, 0]
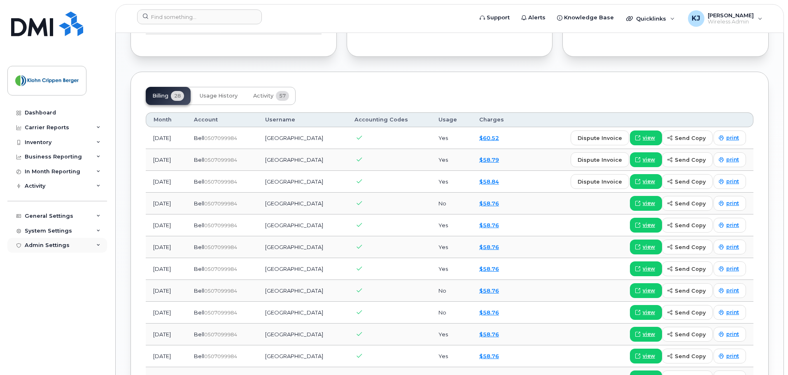
click at [65, 250] on div "Admin Settings" at bounding box center [57, 245] width 100 height 15
click at [79, 230] on div "System Settings" at bounding box center [57, 231] width 100 height 15
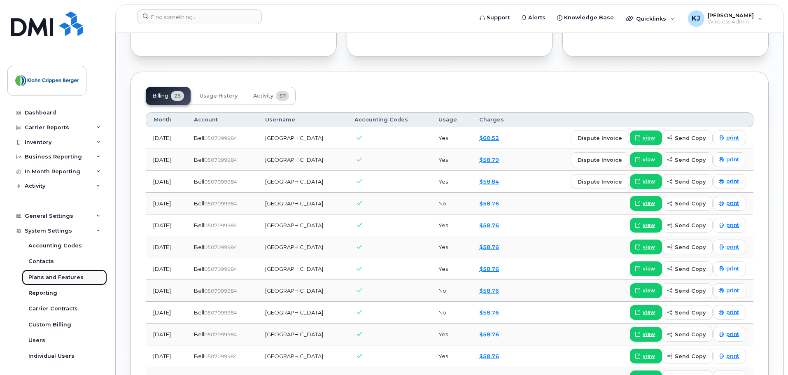
click at [76, 279] on div "Plans and Features" at bounding box center [55, 277] width 55 height 7
click at [42, 290] on div "Reporting" at bounding box center [42, 292] width 29 height 7
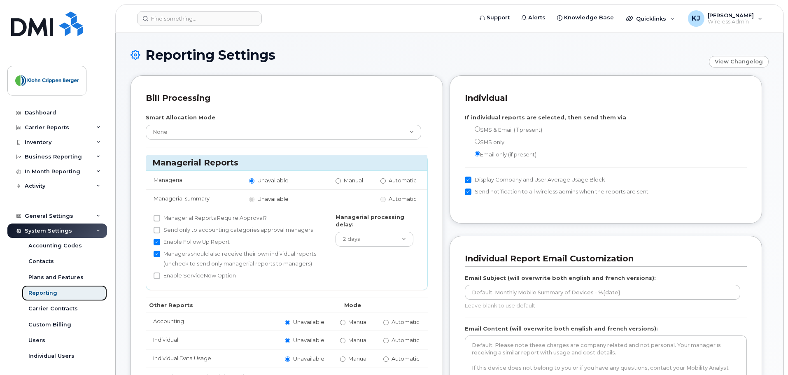
click at [48, 292] on div "Reporting" at bounding box center [42, 292] width 29 height 7
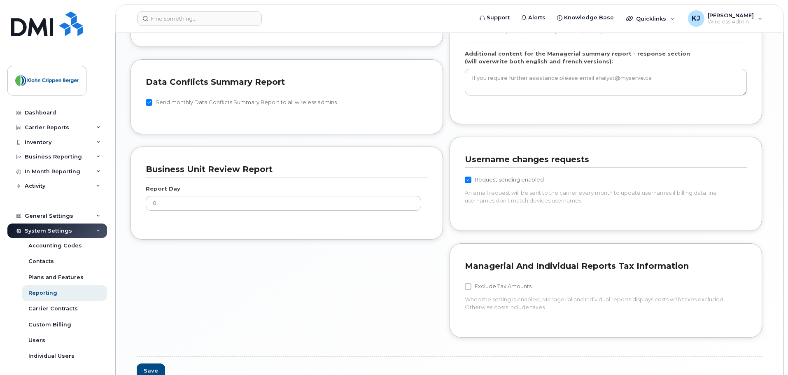
scroll to position [578, 0]
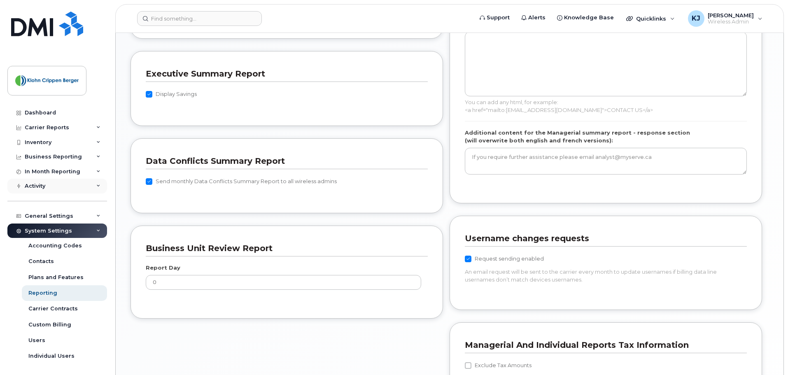
click at [57, 188] on div "Activity" at bounding box center [57, 186] width 100 height 15
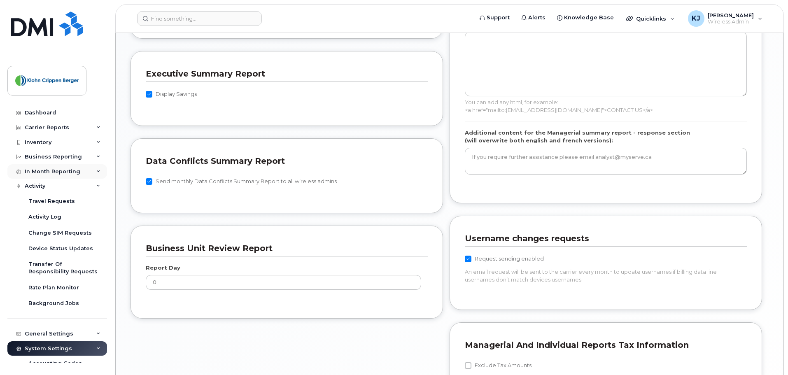
click at [69, 174] on div "In Month Reporting" at bounding box center [53, 171] width 56 height 7
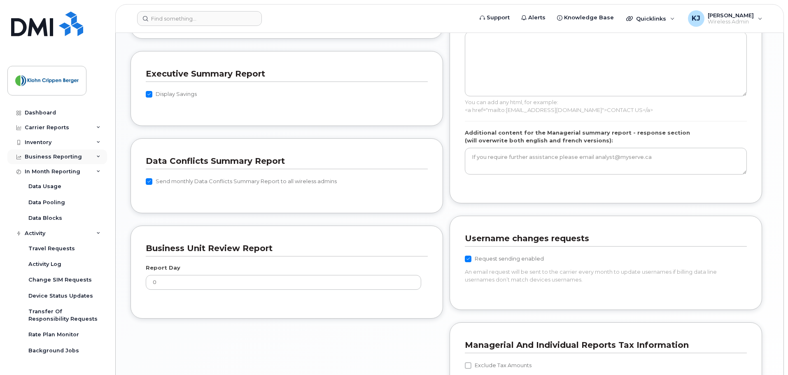
click at [60, 155] on div "Business Reporting" at bounding box center [53, 157] width 57 height 7
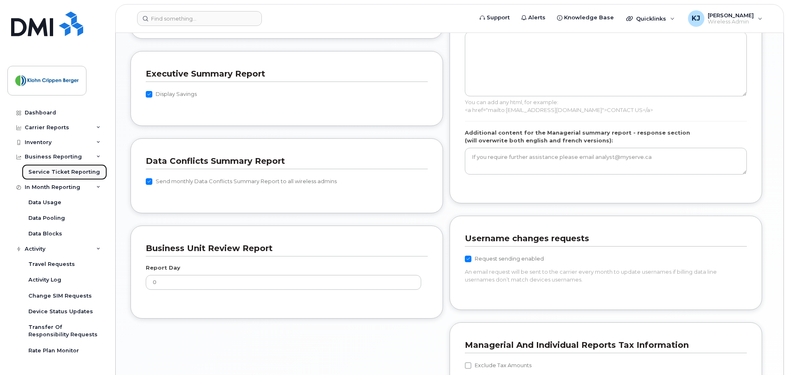
click at [65, 171] on div "Service Ticket Reporting" at bounding box center [64, 171] width 72 height 7
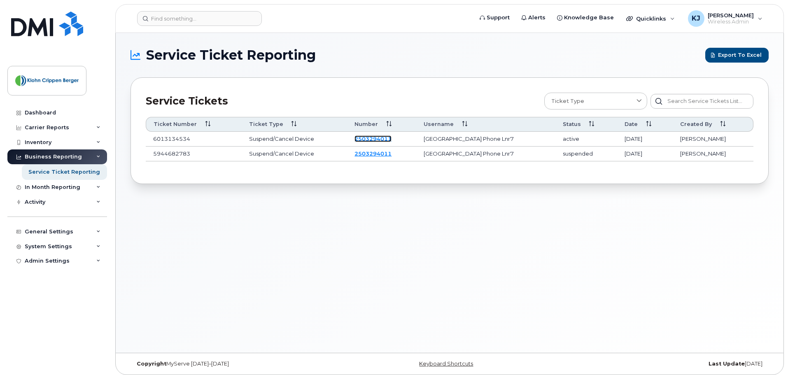
click at [391, 136] on link "2503294011" at bounding box center [372, 138] width 37 height 7
click at [40, 156] on div "Business Reporting" at bounding box center [53, 157] width 57 height 7
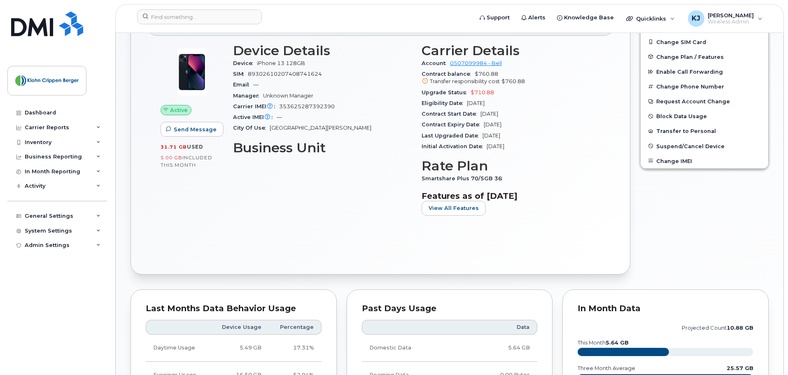
scroll to position [494, 0]
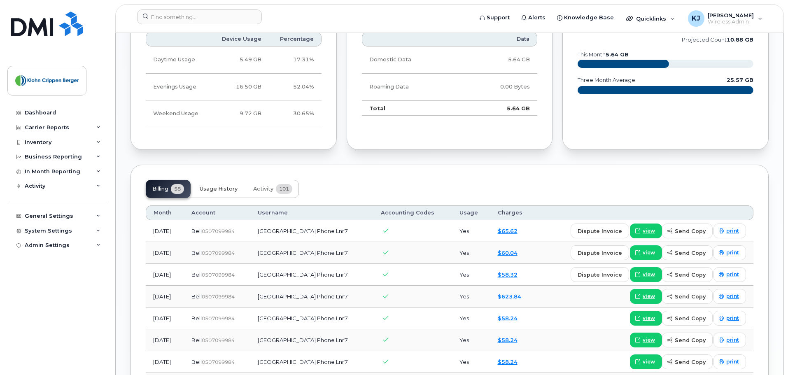
click at [216, 189] on span "Usage History" at bounding box center [219, 189] width 38 height 7
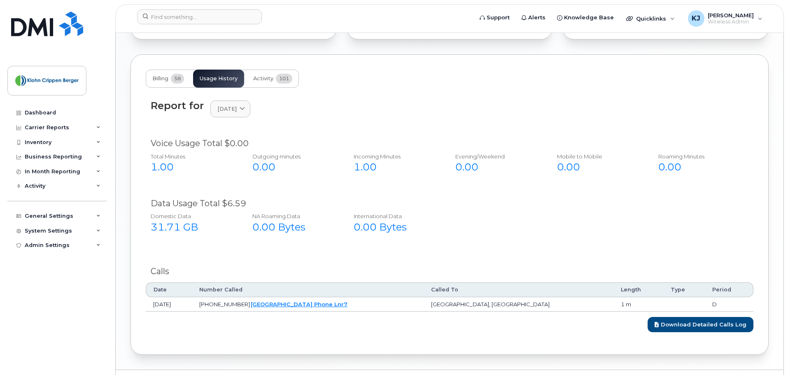
scroll to position [625, 0]
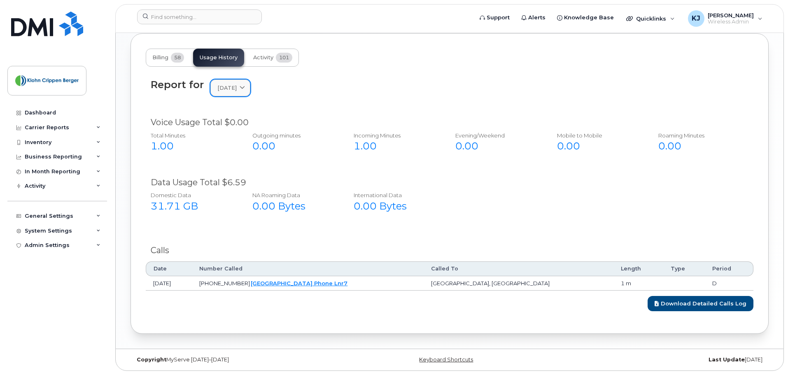
click at [245, 89] on icon at bounding box center [242, 87] width 5 height 5
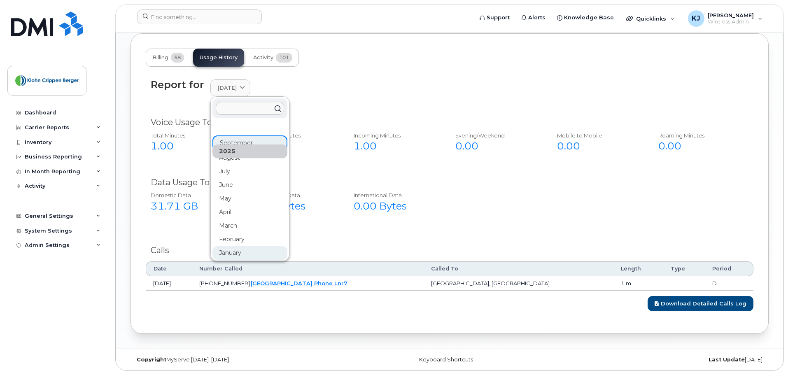
click at [241, 249] on div "January" at bounding box center [249, 253] width 75 height 14
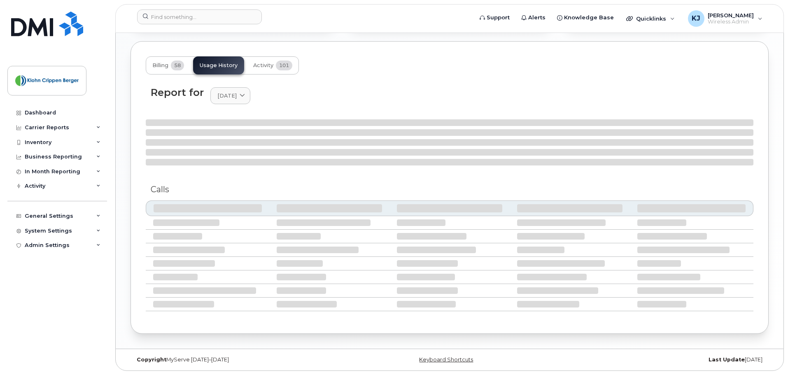
scroll to position [611, 0]
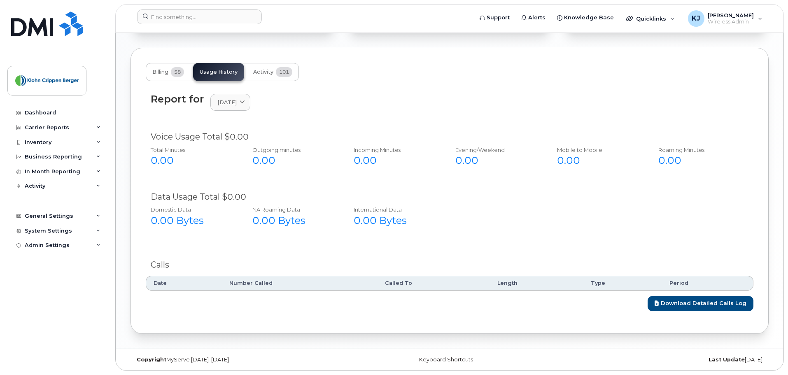
click at [259, 111] on div "Report for [DATE] [DATE] August July June May April March February January [DAT…" at bounding box center [450, 102] width 598 height 18
click at [245, 104] on icon at bounding box center [242, 102] width 5 height 5
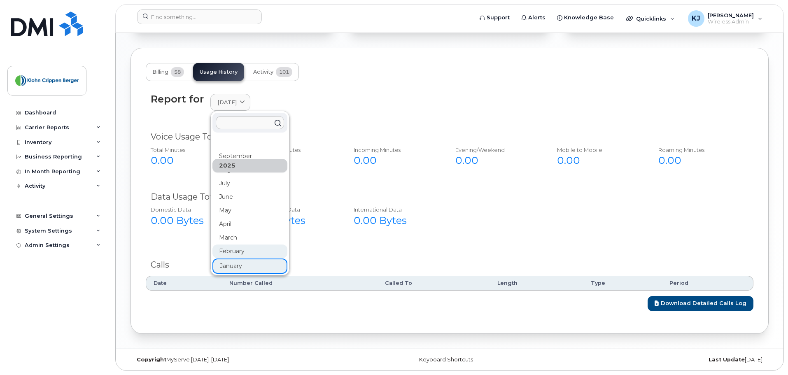
click at [225, 253] on div "February" at bounding box center [249, 252] width 75 height 14
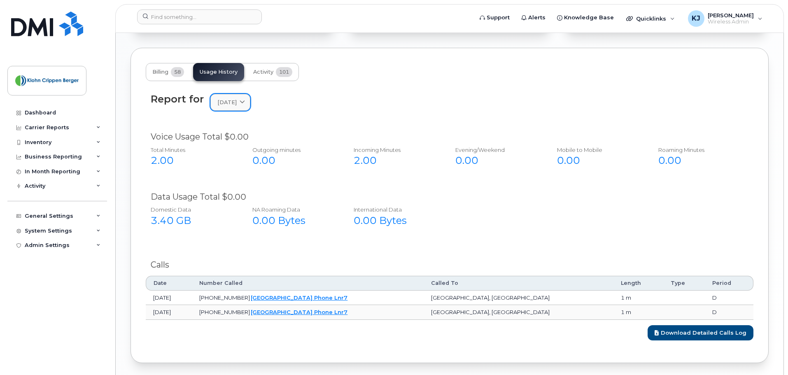
click at [237, 105] on span "[DATE]" at bounding box center [226, 102] width 19 height 8
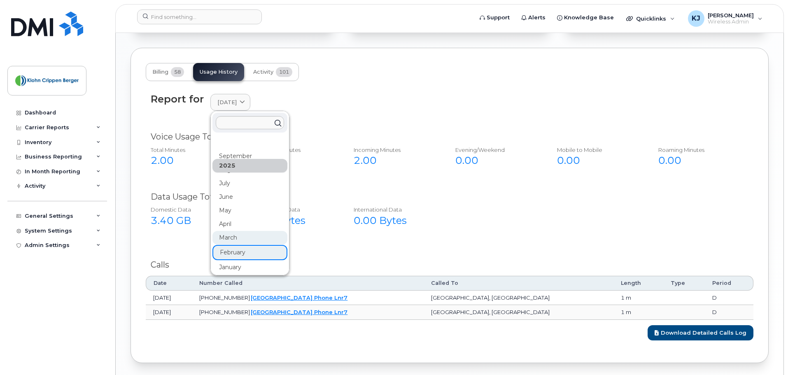
click at [238, 236] on div "March" at bounding box center [249, 238] width 75 height 14
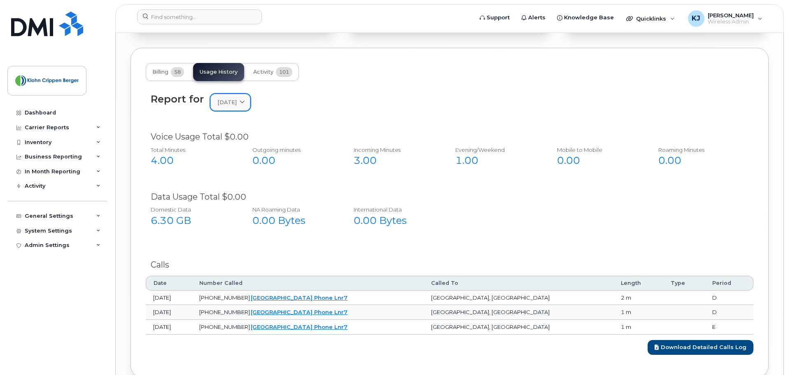
click at [237, 100] on span "[DATE]" at bounding box center [226, 102] width 19 height 8
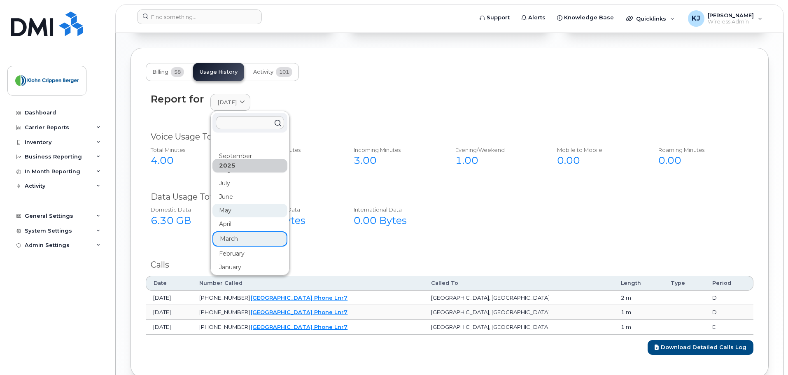
click at [232, 216] on div "May" at bounding box center [249, 211] width 75 height 14
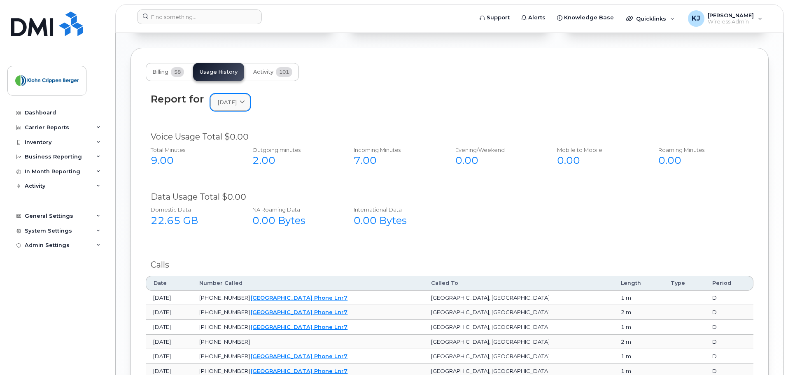
click at [245, 103] on icon at bounding box center [242, 102] width 5 height 5
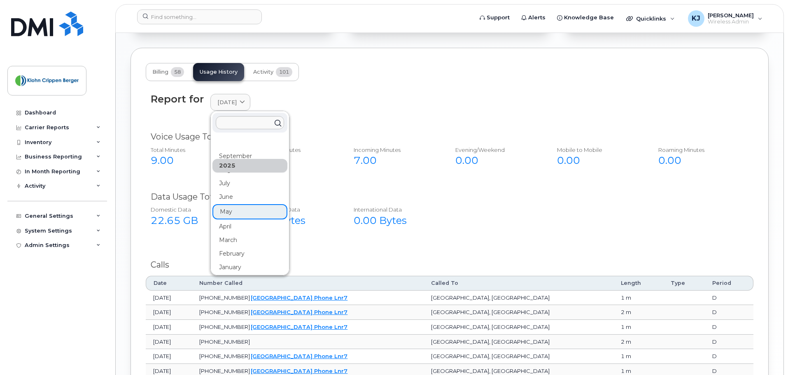
click at [229, 232] on div "April" at bounding box center [249, 227] width 75 height 14
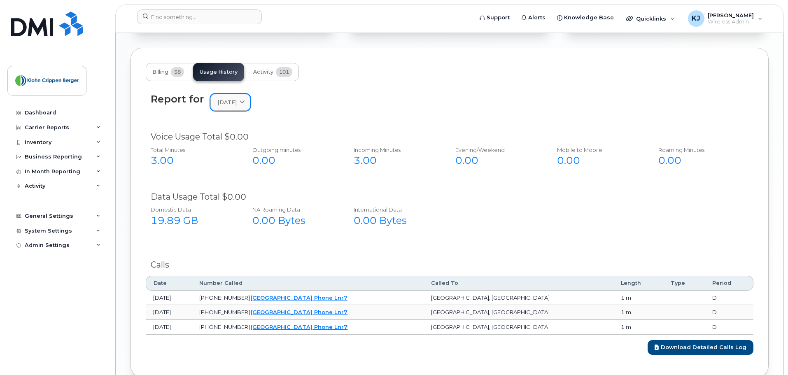
click at [237, 102] on span "[DATE]" at bounding box center [226, 102] width 19 height 8
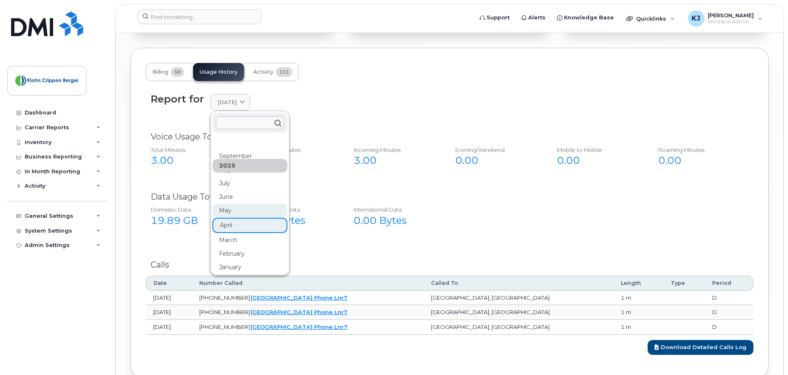
click at [233, 214] on div "May" at bounding box center [249, 211] width 75 height 14
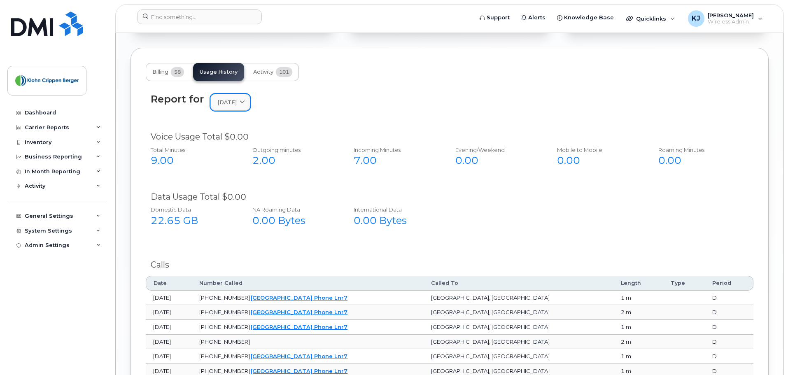
click at [243, 104] on div "[DATE]" at bounding box center [230, 102] width 26 height 8
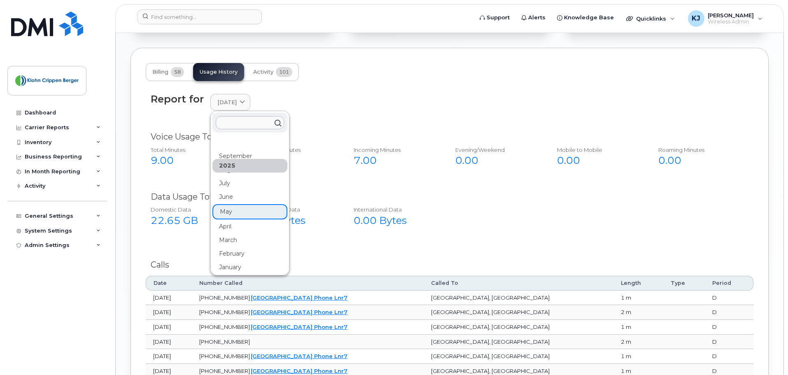
click at [240, 197] on div "June" at bounding box center [249, 197] width 75 height 14
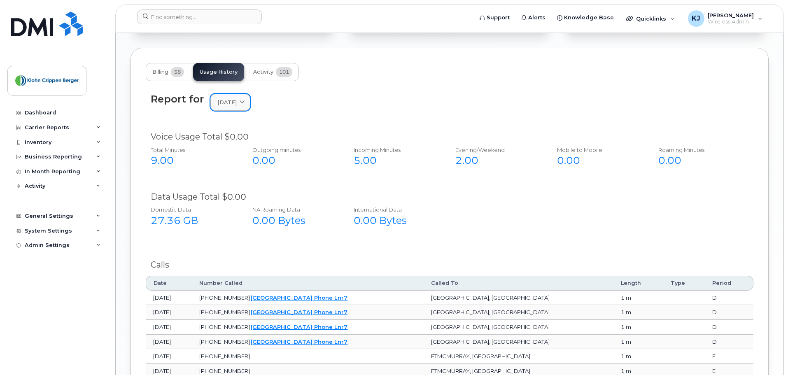
click at [237, 103] on span "[DATE]" at bounding box center [226, 102] width 19 height 8
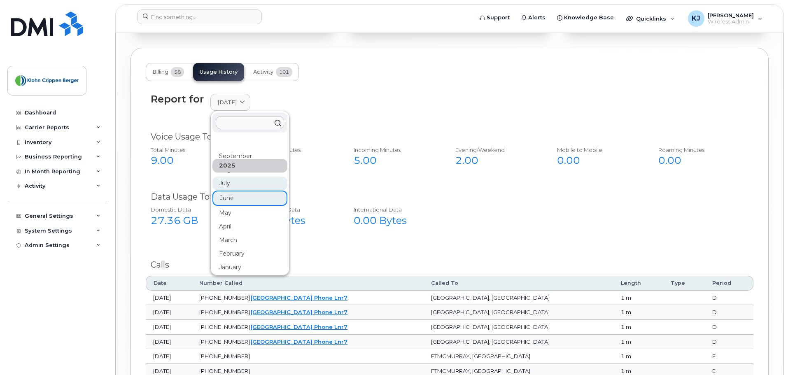
click at [245, 180] on div "July" at bounding box center [249, 184] width 75 height 14
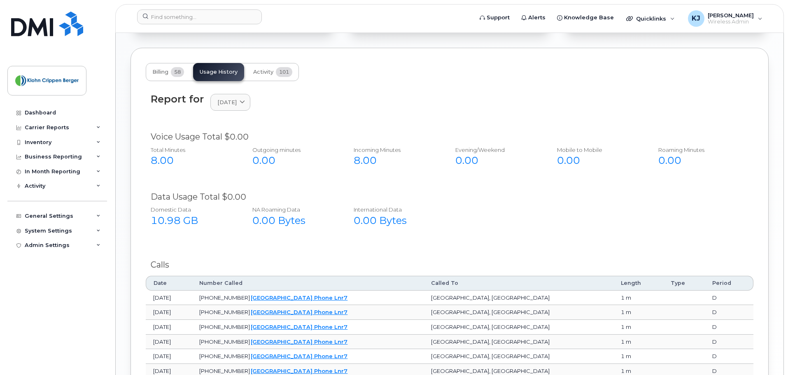
click at [227, 92] on div "Report for [DATE] [DATE] August July June May April March February January [DAT…" at bounding box center [450, 107] width 608 height 37
drag, startPoint x: 229, startPoint y: 104, endPoint x: 240, endPoint y: 124, distance: 22.5
click at [229, 104] on span "[DATE]" at bounding box center [226, 102] width 19 height 8
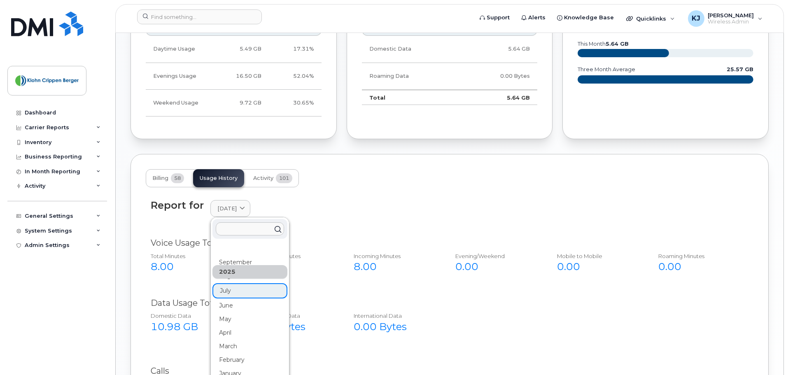
scroll to position [487, 0]
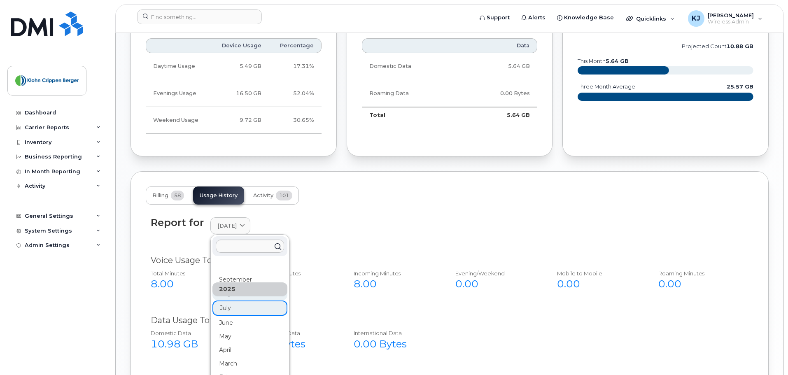
click at [235, 297] on div "August" at bounding box center [249, 294] width 75 height 14
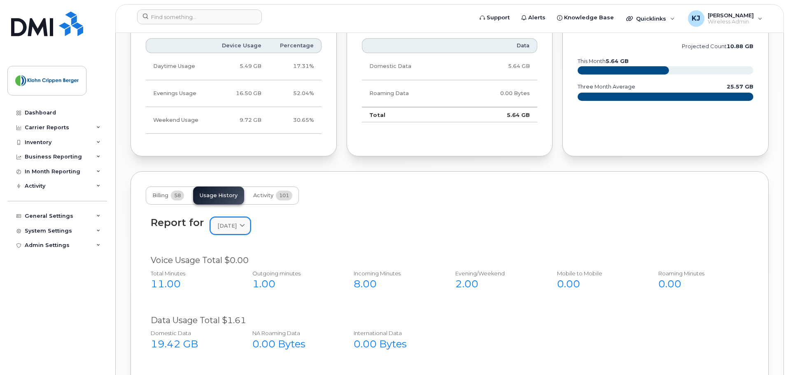
click at [237, 228] on span "[DATE]" at bounding box center [226, 226] width 19 height 8
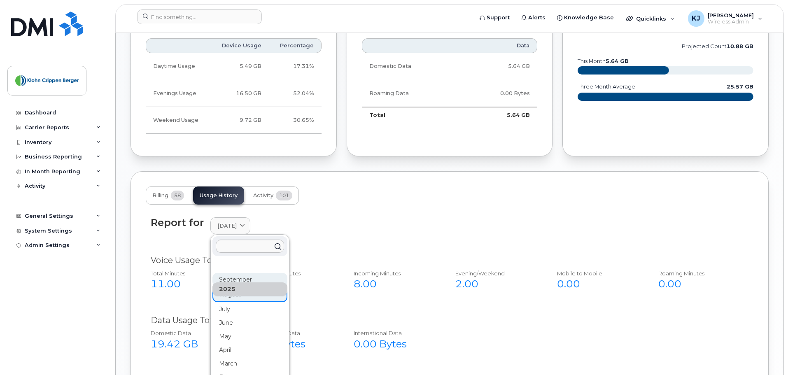
click at [260, 274] on div "September" at bounding box center [249, 280] width 75 height 14
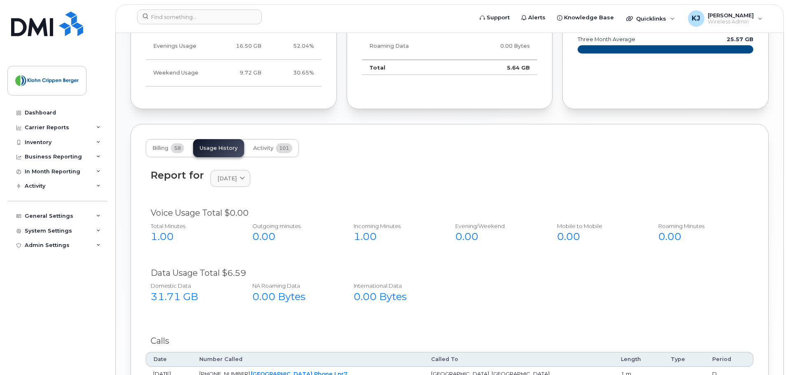
scroll to position [461, 0]
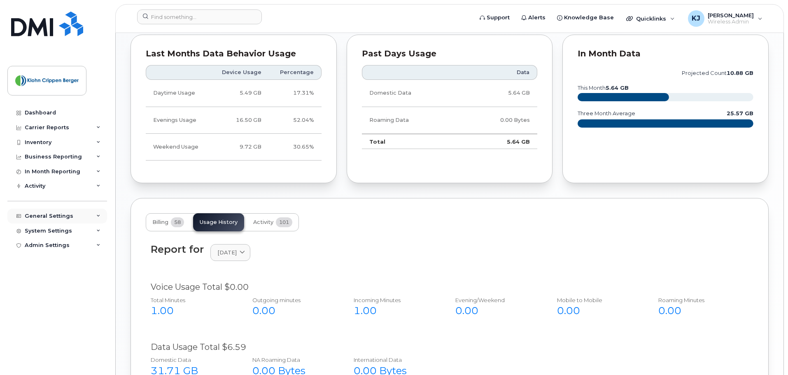
click at [66, 215] on div "General Settings" at bounding box center [49, 216] width 49 height 7
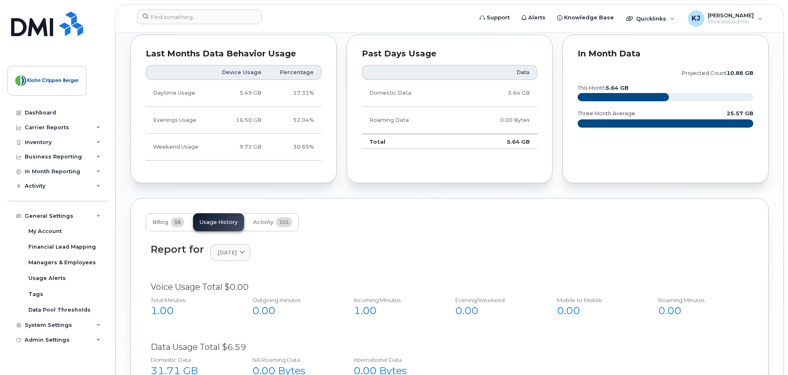
drag, startPoint x: 394, startPoint y: 238, endPoint x: 365, endPoint y: 243, distance: 29.6
click at [394, 238] on div "Report for [DATE] [DATE] August July June May April March February January [DAT…" at bounding box center [450, 357] width 608 height 252
click at [232, 261] on link "[DATE]" at bounding box center [230, 252] width 40 height 17
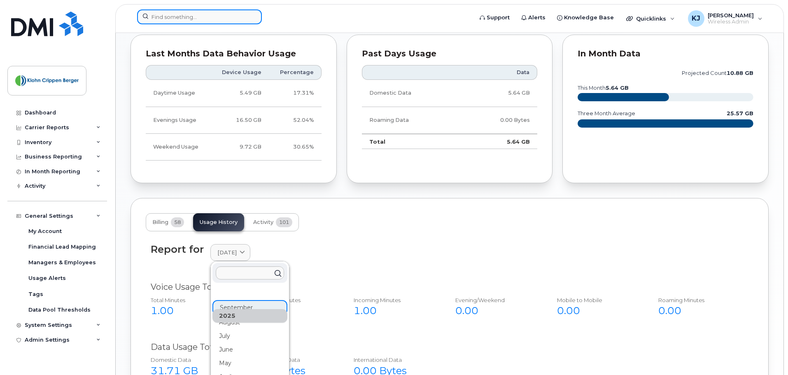
click at [189, 16] on input at bounding box center [199, 16] width 125 height 15
